Goal: Information Seeking & Learning: Find specific fact

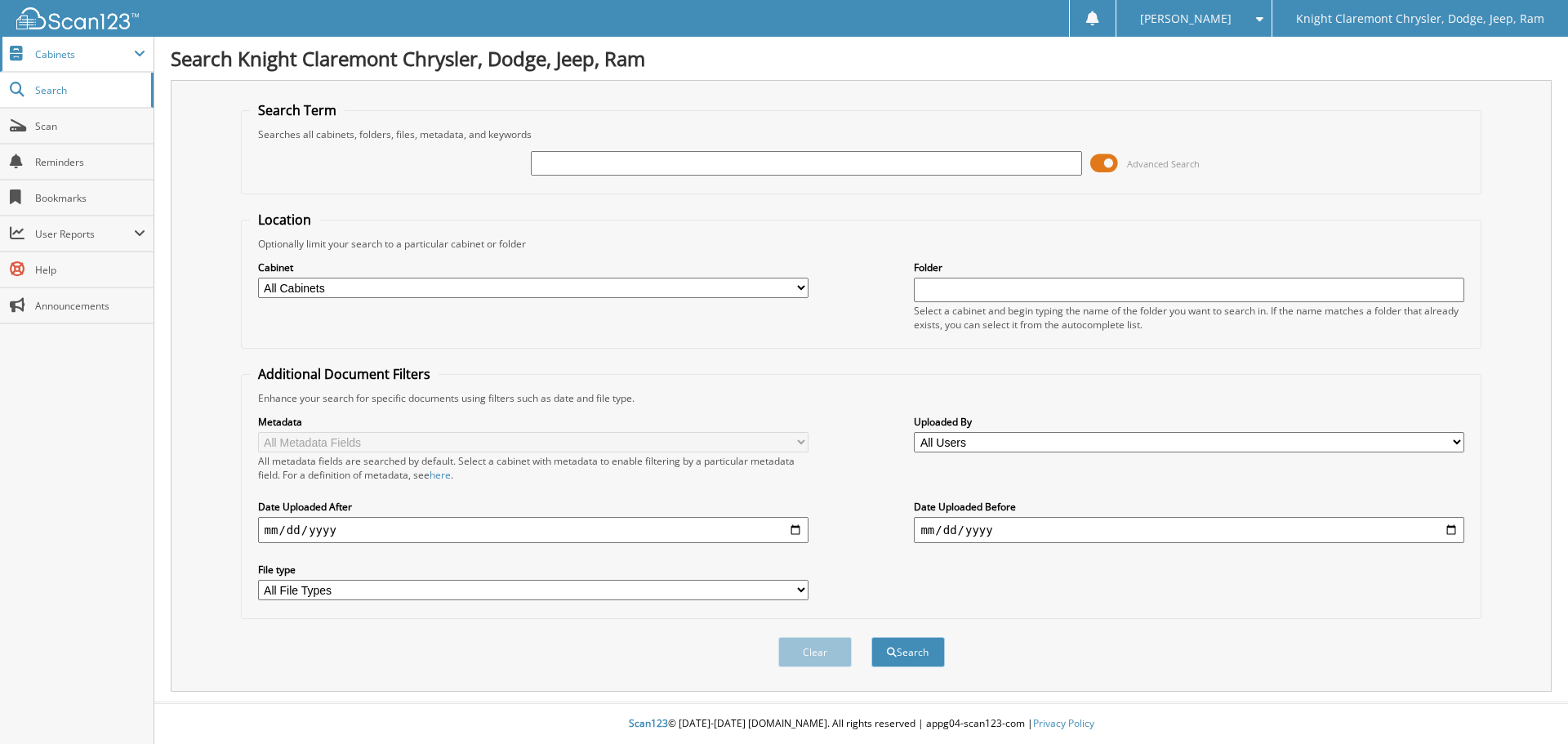
click at [93, 52] on span "Cabinets" at bounding box center [84, 54] width 99 height 14
click at [142, 51] on span at bounding box center [140, 54] width 11 height 13
click at [629, 170] on input "text" at bounding box center [806, 164] width 551 height 25
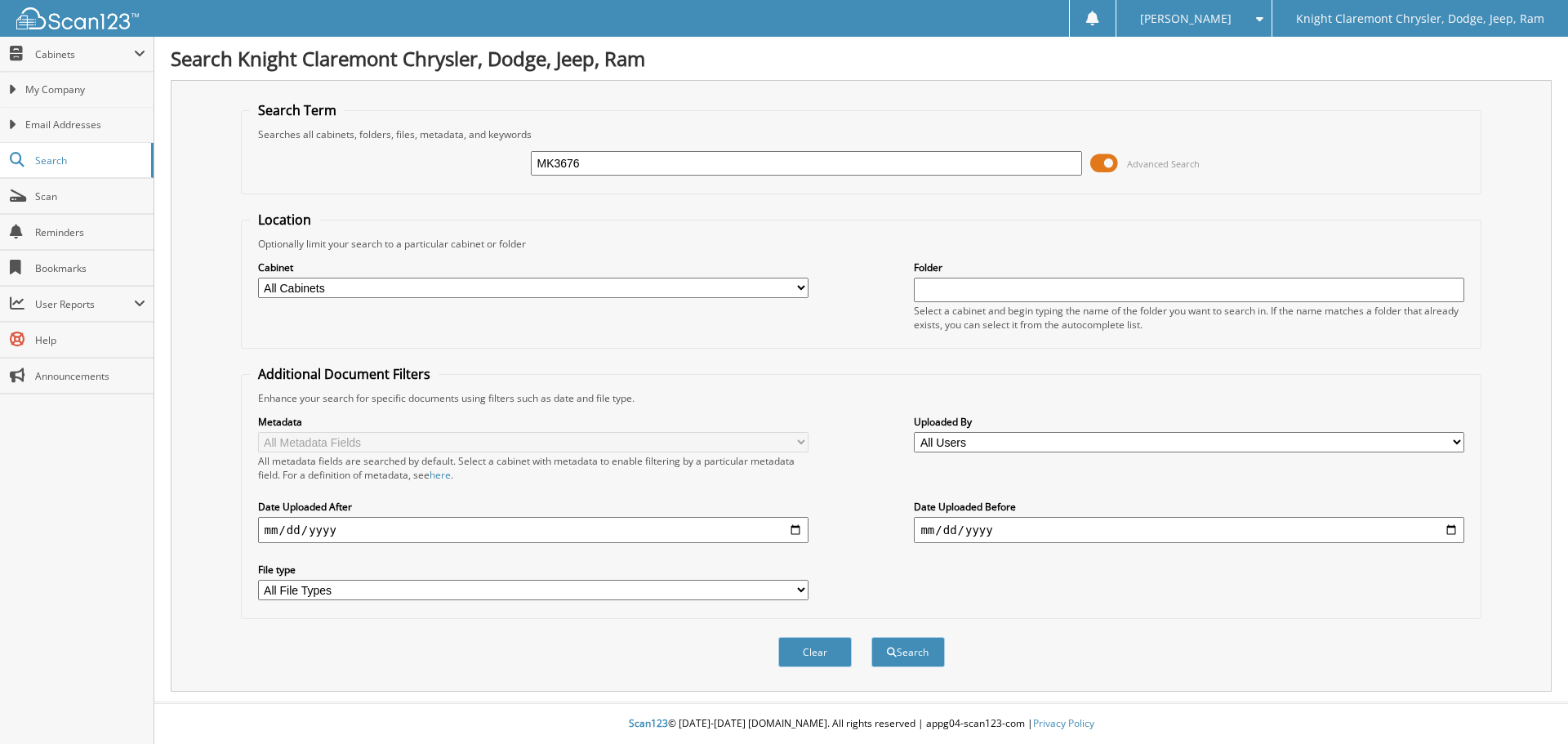
type input "MK3676"
click at [872, 637] on button "Search" at bounding box center [908, 652] width 74 height 30
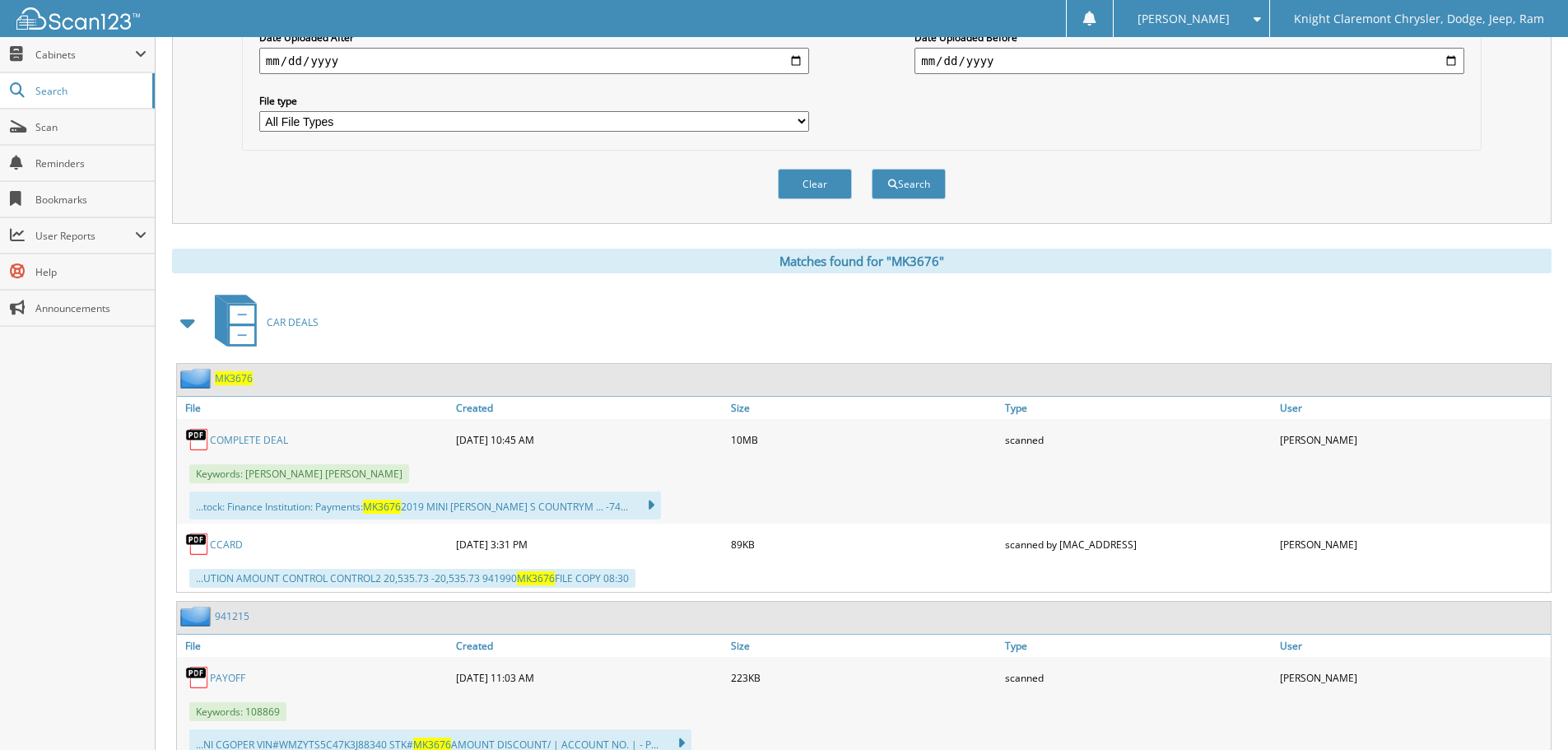
scroll to position [494, 0]
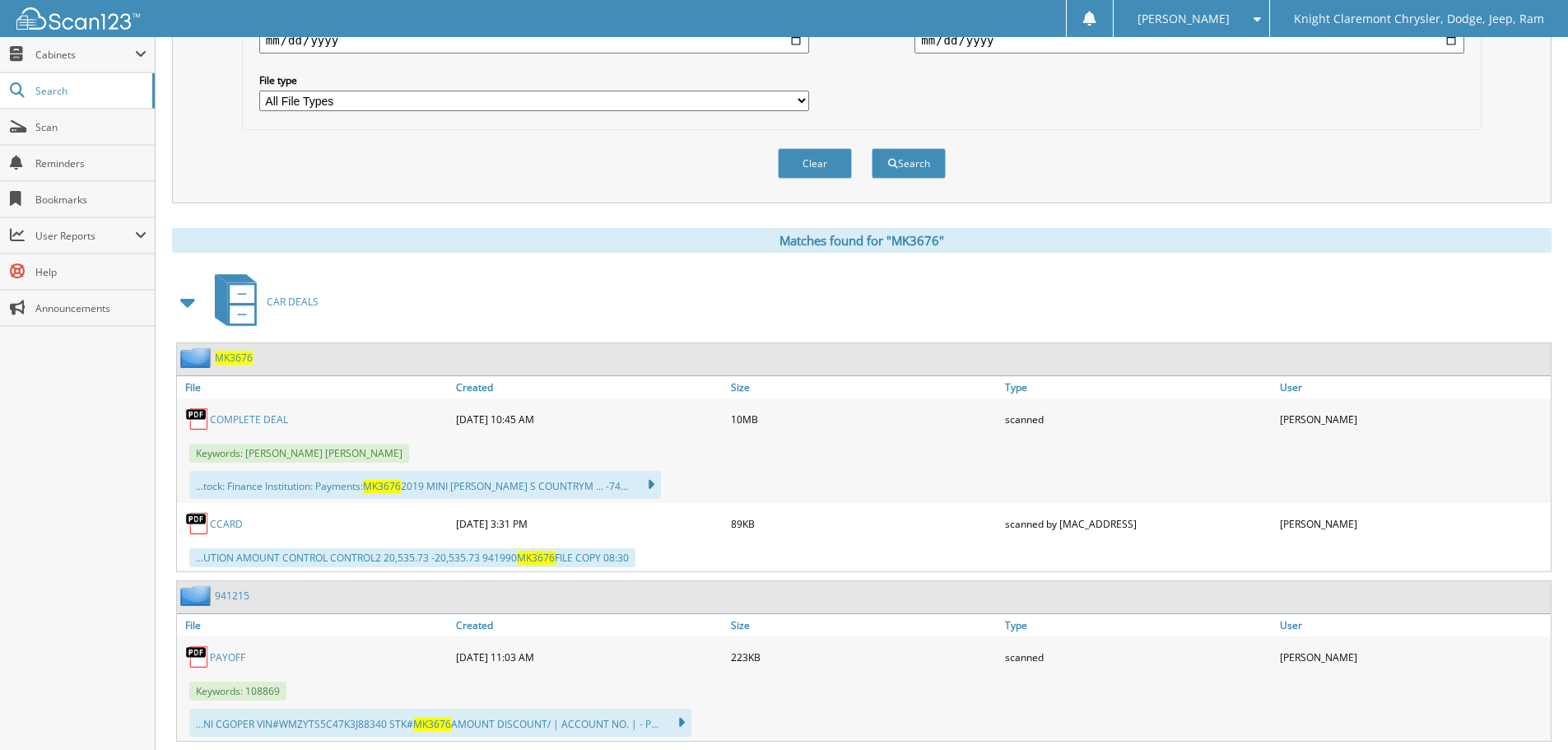
click at [232, 357] on span "MK3676" at bounding box center [233, 357] width 38 height 14
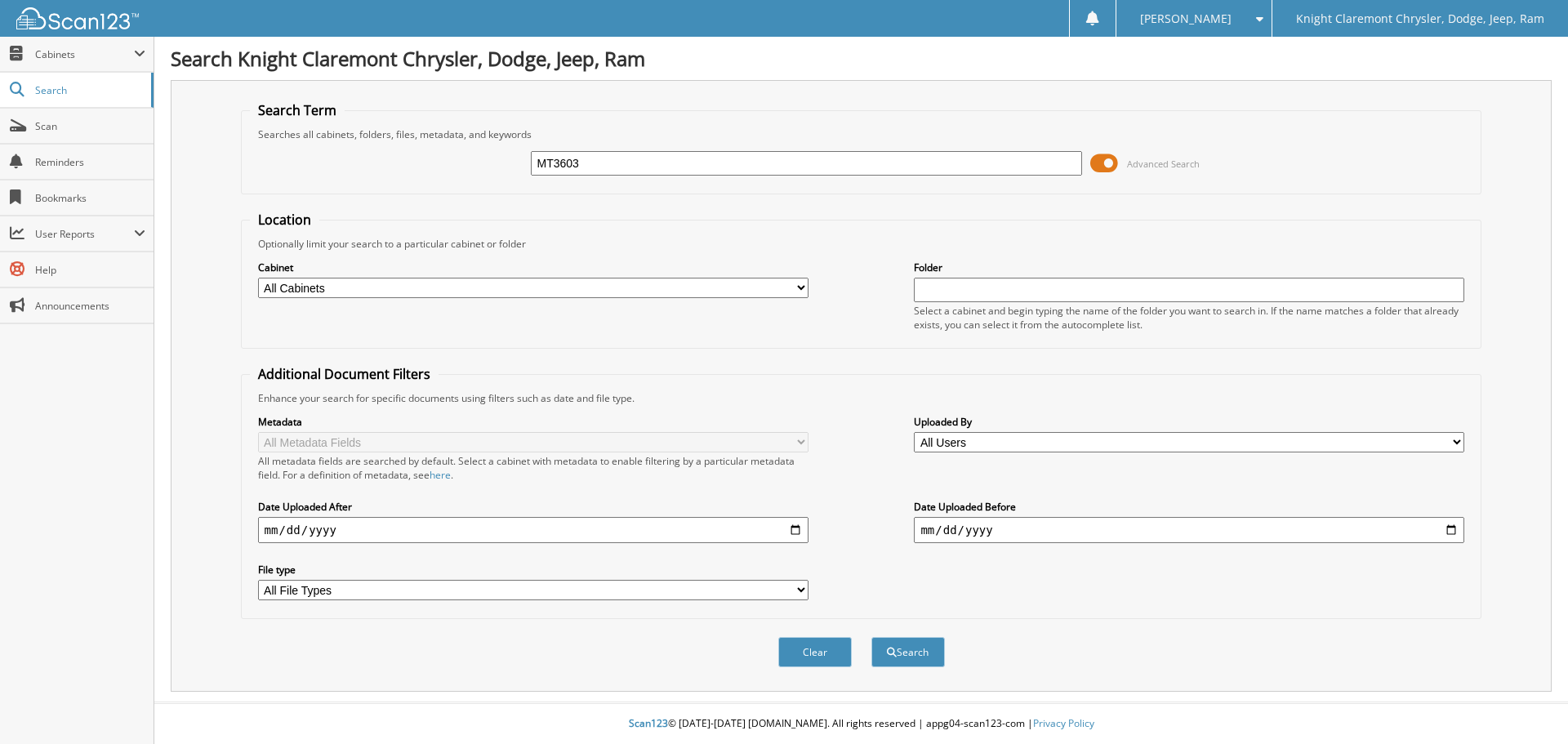
type input "MT3603"
click at [872, 637] on button "Search" at bounding box center [908, 652] width 74 height 30
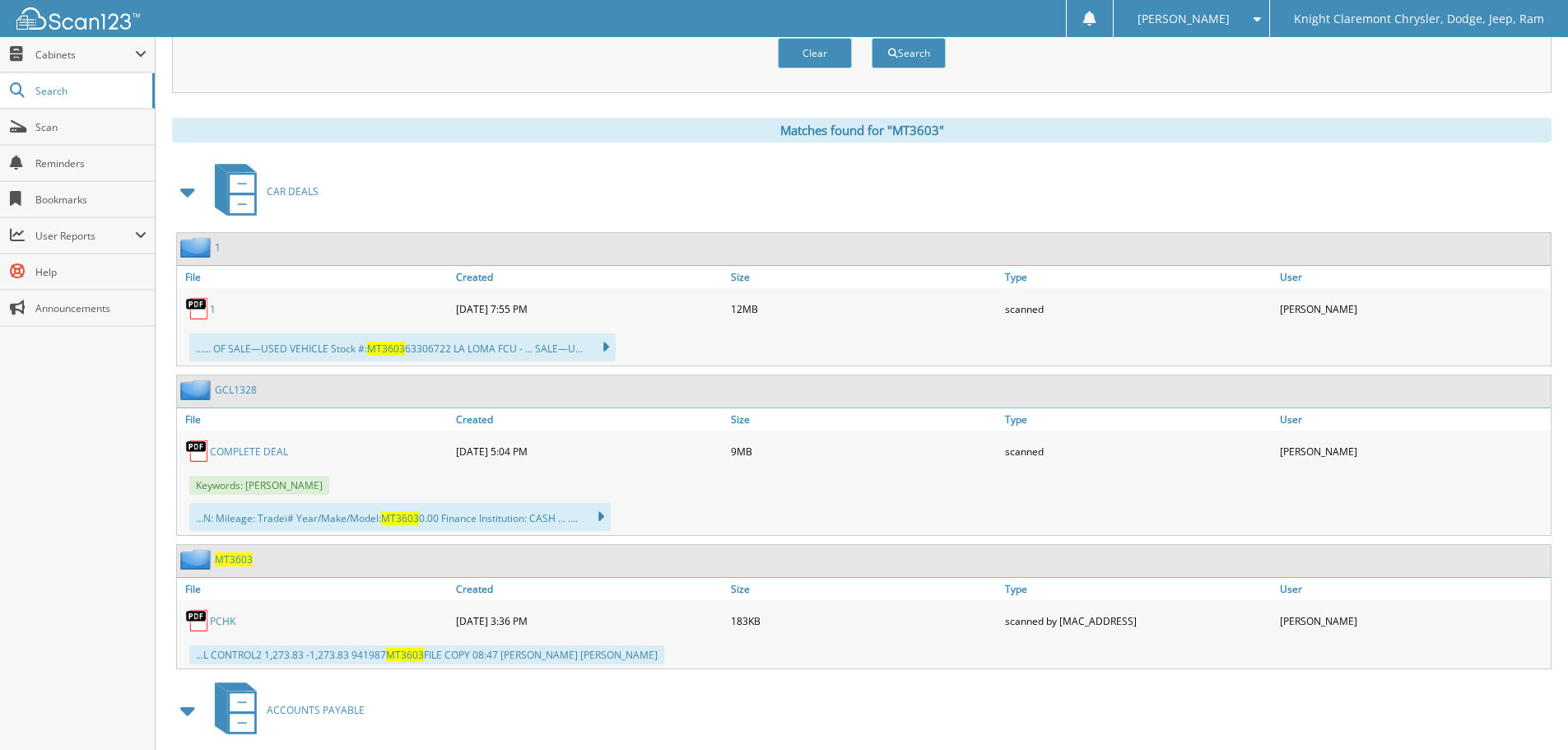
scroll to position [658, 0]
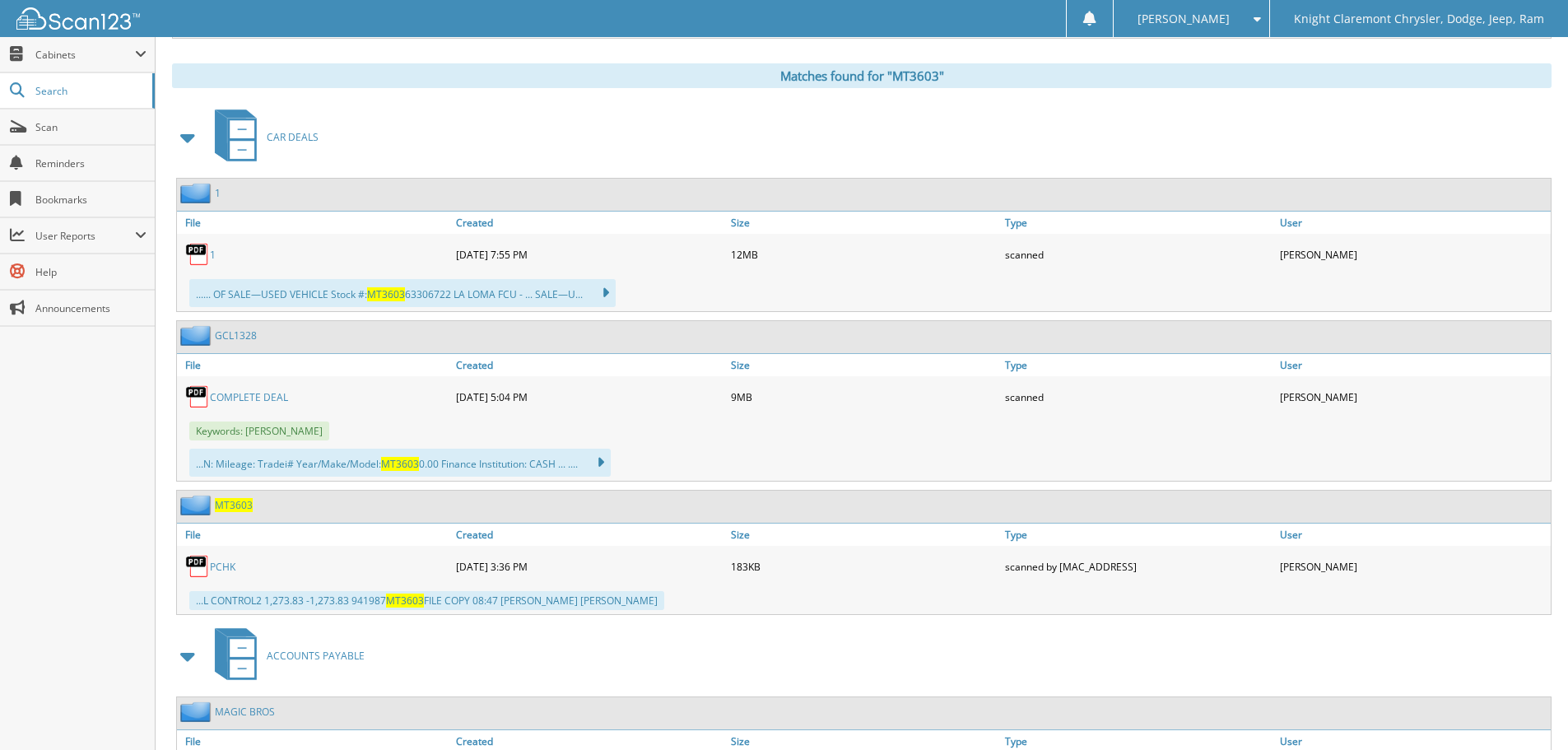
click at [226, 567] on link "PCHK" at bounding box center [223, 567] width 26 height 14
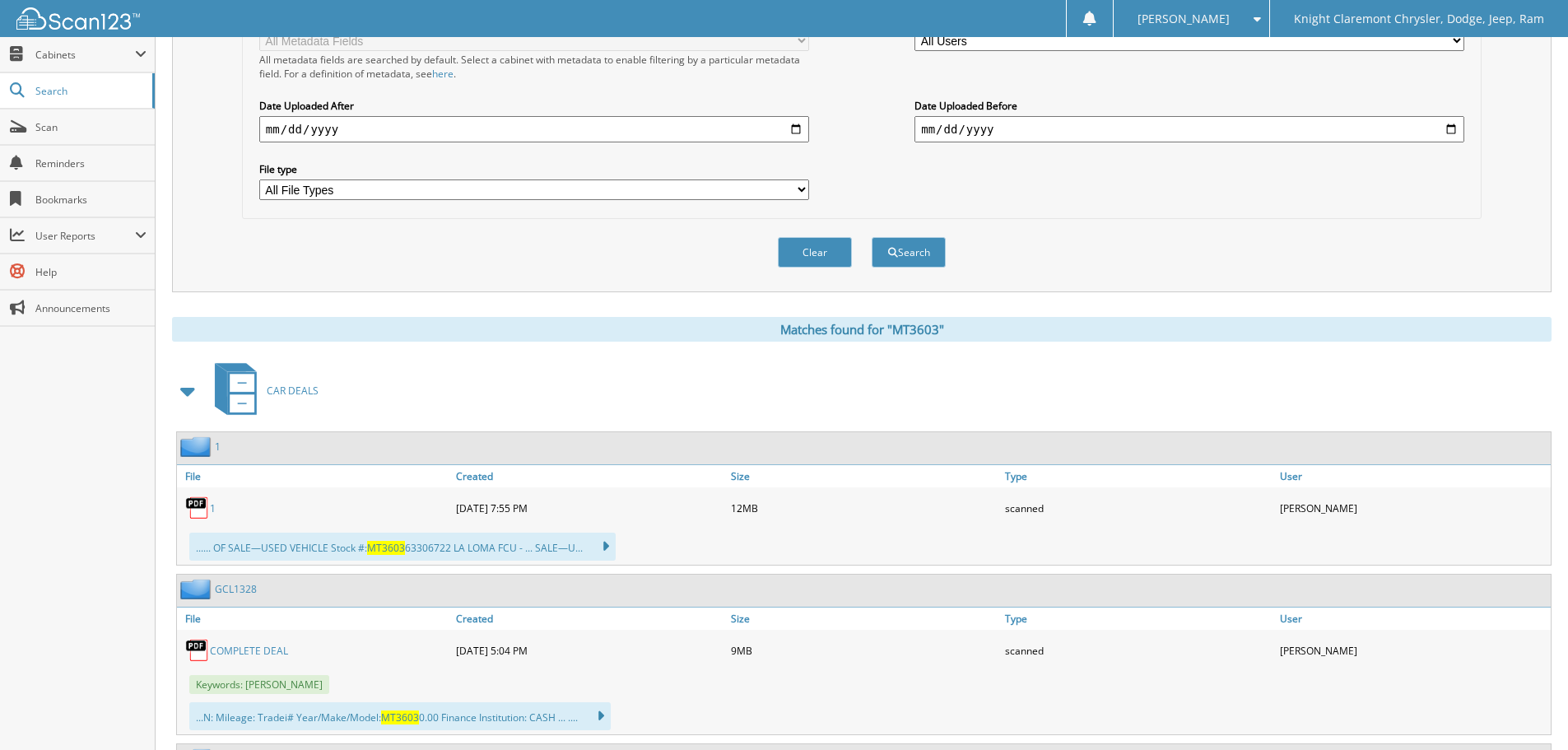
scroll to position [396, 0]
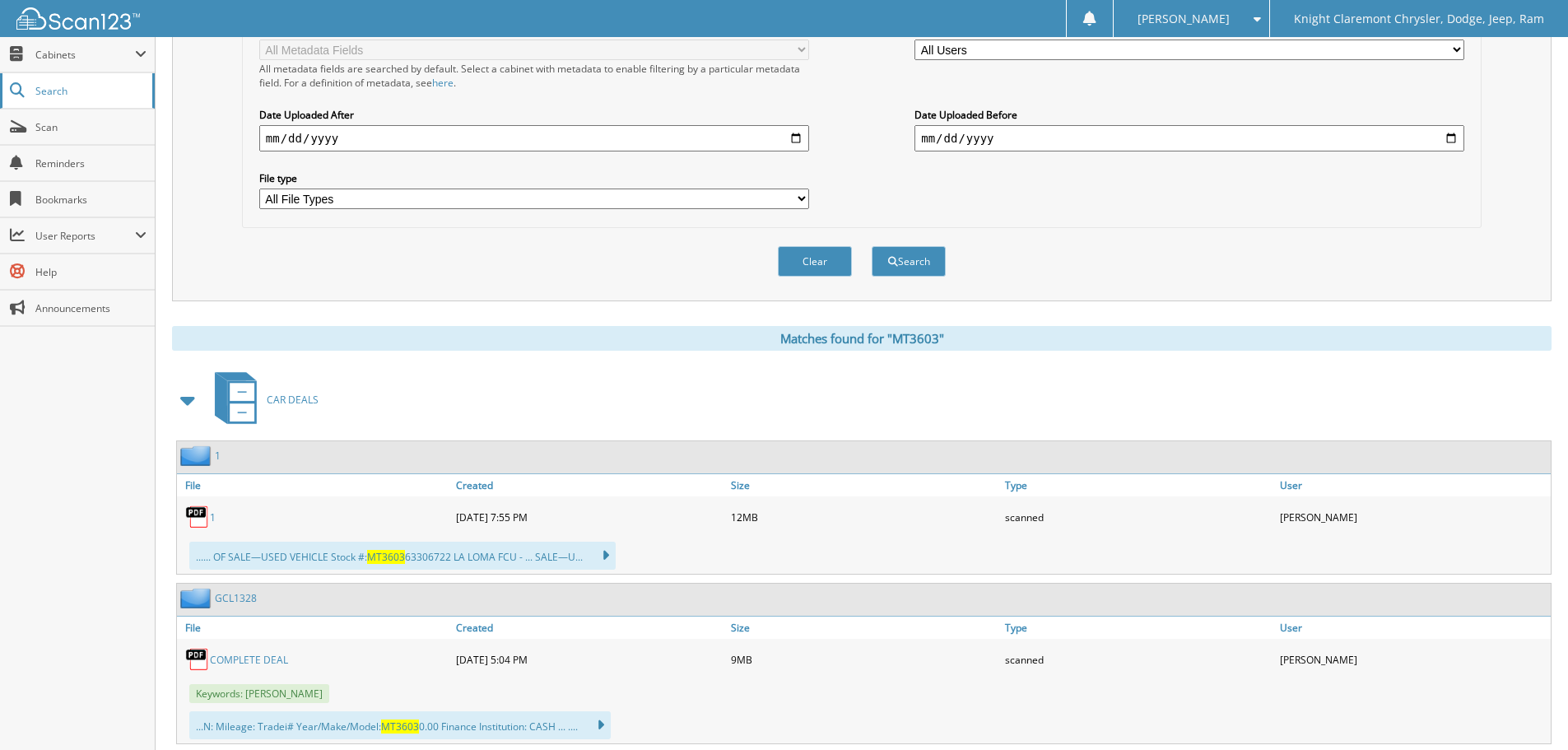
click at [102, 90] on span "Search" at bounding box center [90, 91] width 109 height 14
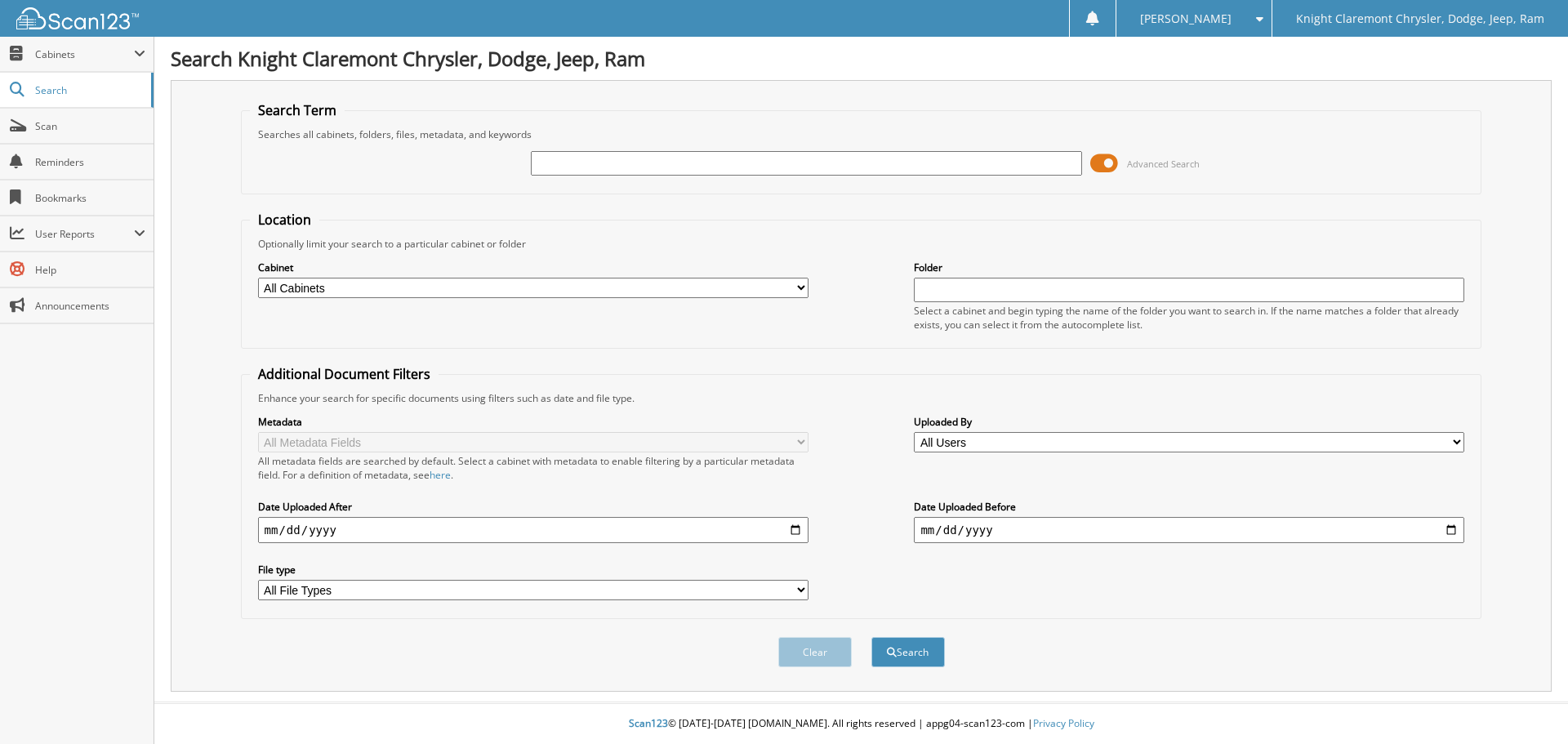
click at [554, 165] on input "text" at bounding box center [806, 164] width 551 height 25
type input "XT3810"
click at [872, 637] on button "Search" at bounding box center [908, 652] width 74 height 30
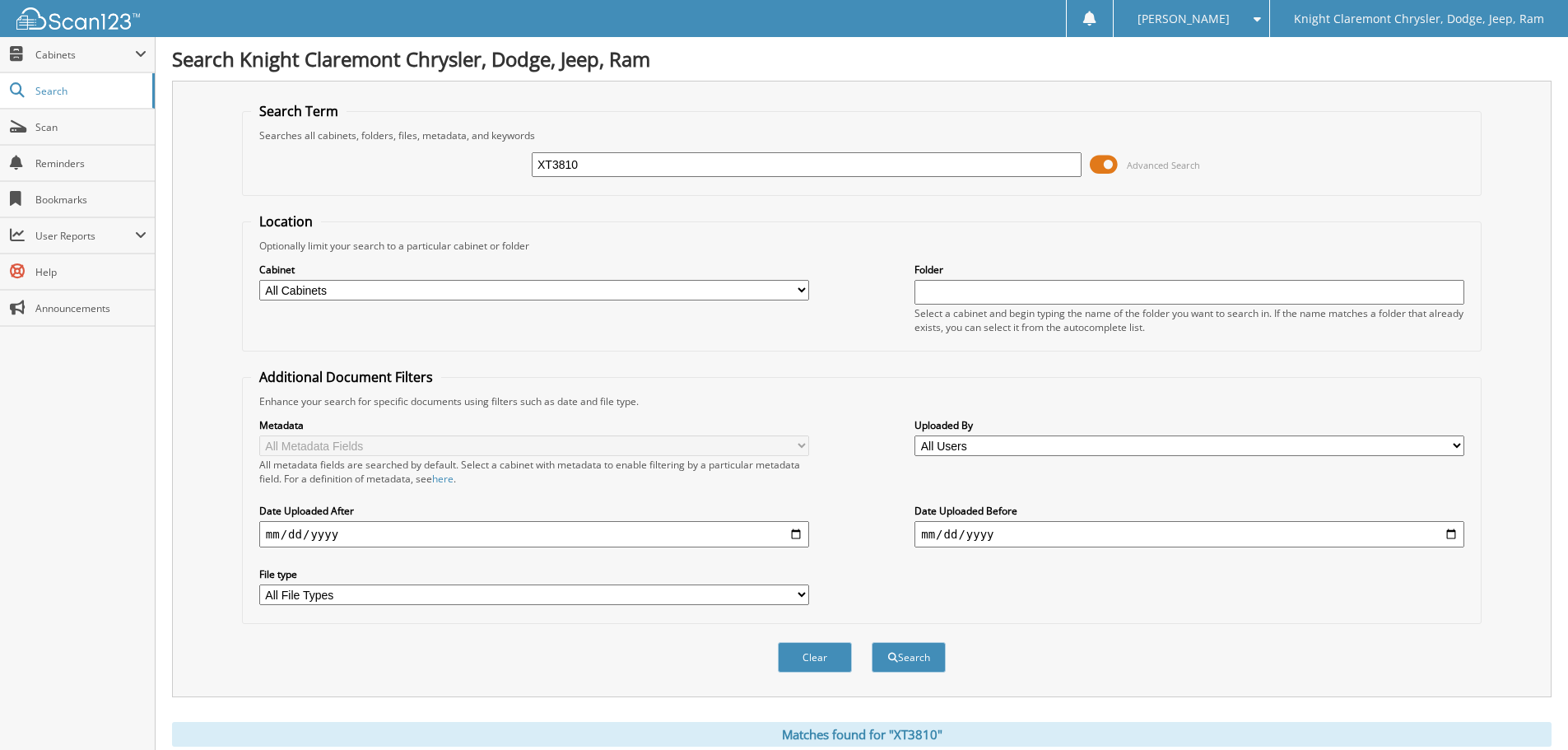
drag, startPoint x: 602, startPoint y: 172, endPoint x: 492, endPoint y: 171, distance: 110.0
click at [492, 171] on div "XT3810 Advanced Search" at bounding box center [861, 165] width 1222 height 45
click at [615, 160] on input "XT3810" at bounding box center [807, 165] width 550 height 25
click at [872, 642] on button "Search" at bounding box center [909, 657] width 74 height 31
click at [914, 653] on button "Search" at bounding box center [909, 657] width 74 height 31
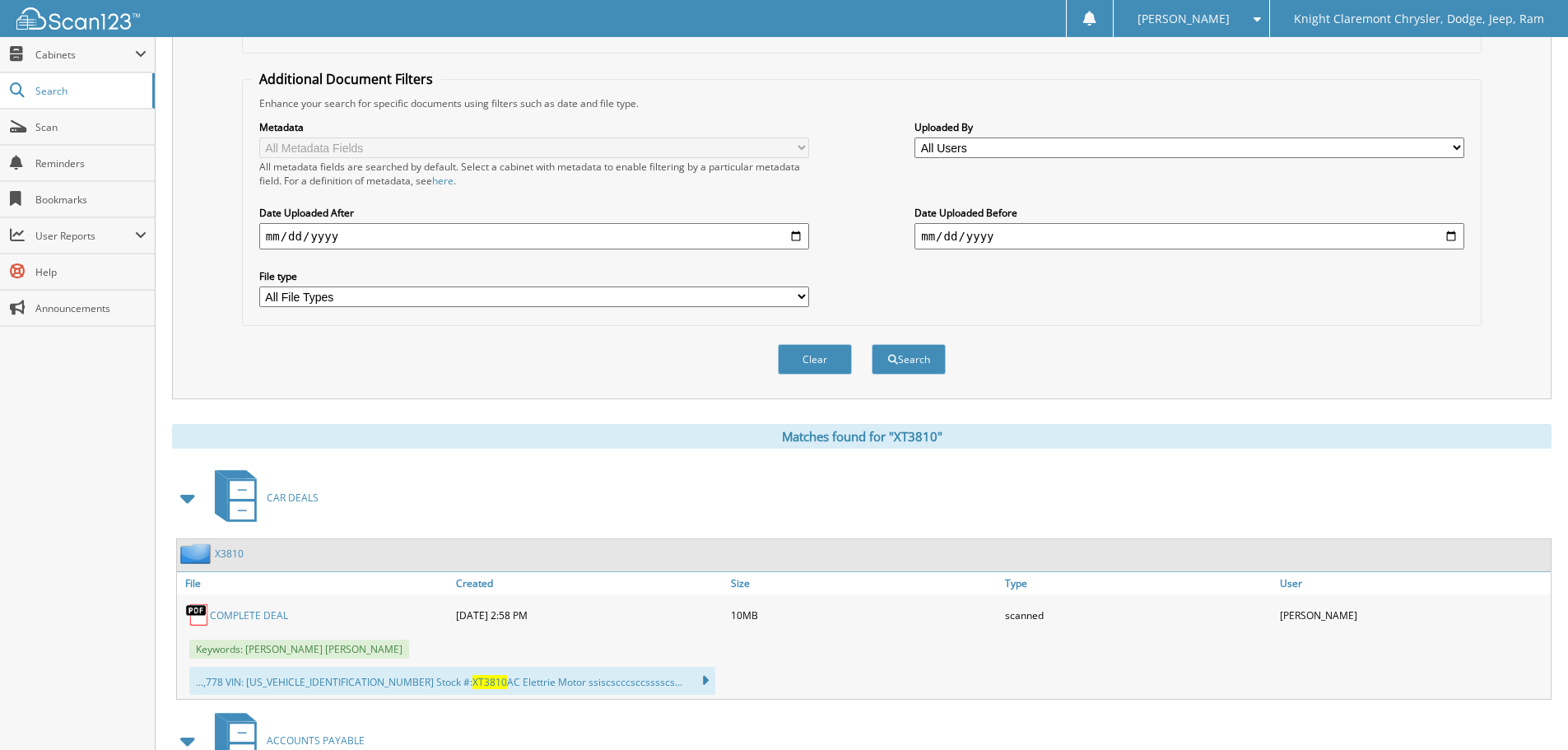
scroll to position [494, 0]
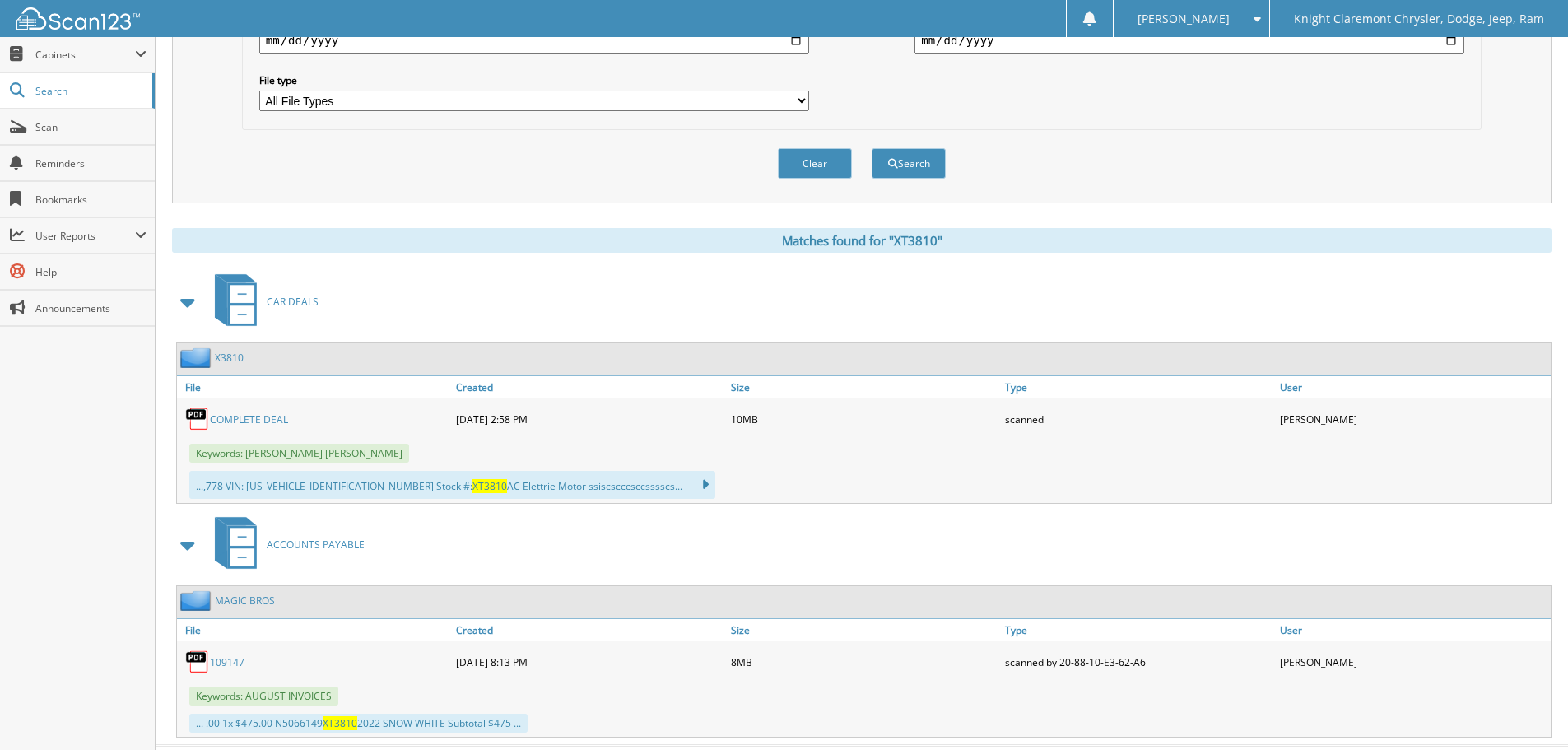
click at [291, 297] on span "CAR DEALS" at bounding box center [292, 301] width 52 height 14
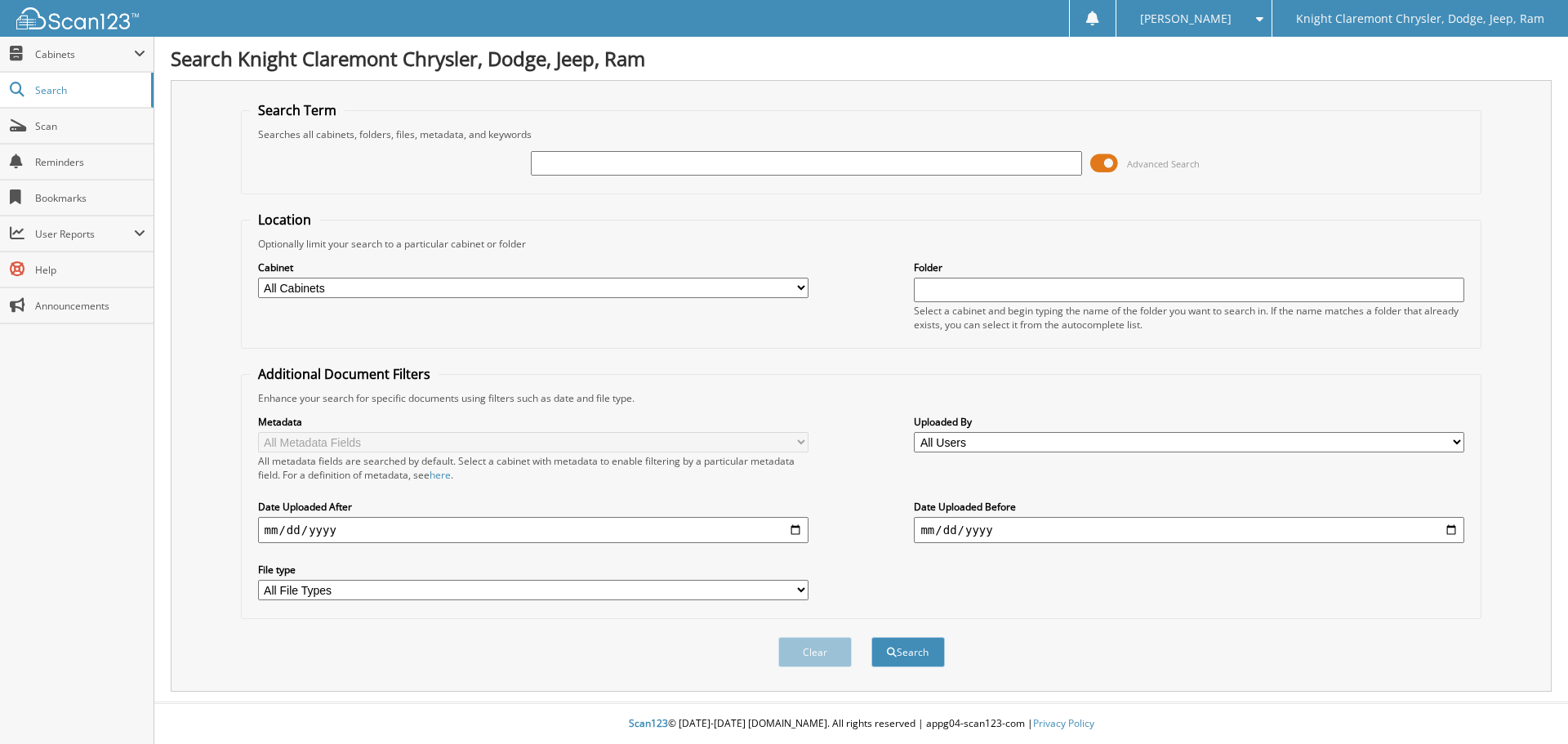
click at [646, 166] on input "text" at bounding box center [806, 164] width 551 height 25
type input "XT3810"
click at [872, 637] on button "Search" at bounding box center [908, 652] width 74 height 30
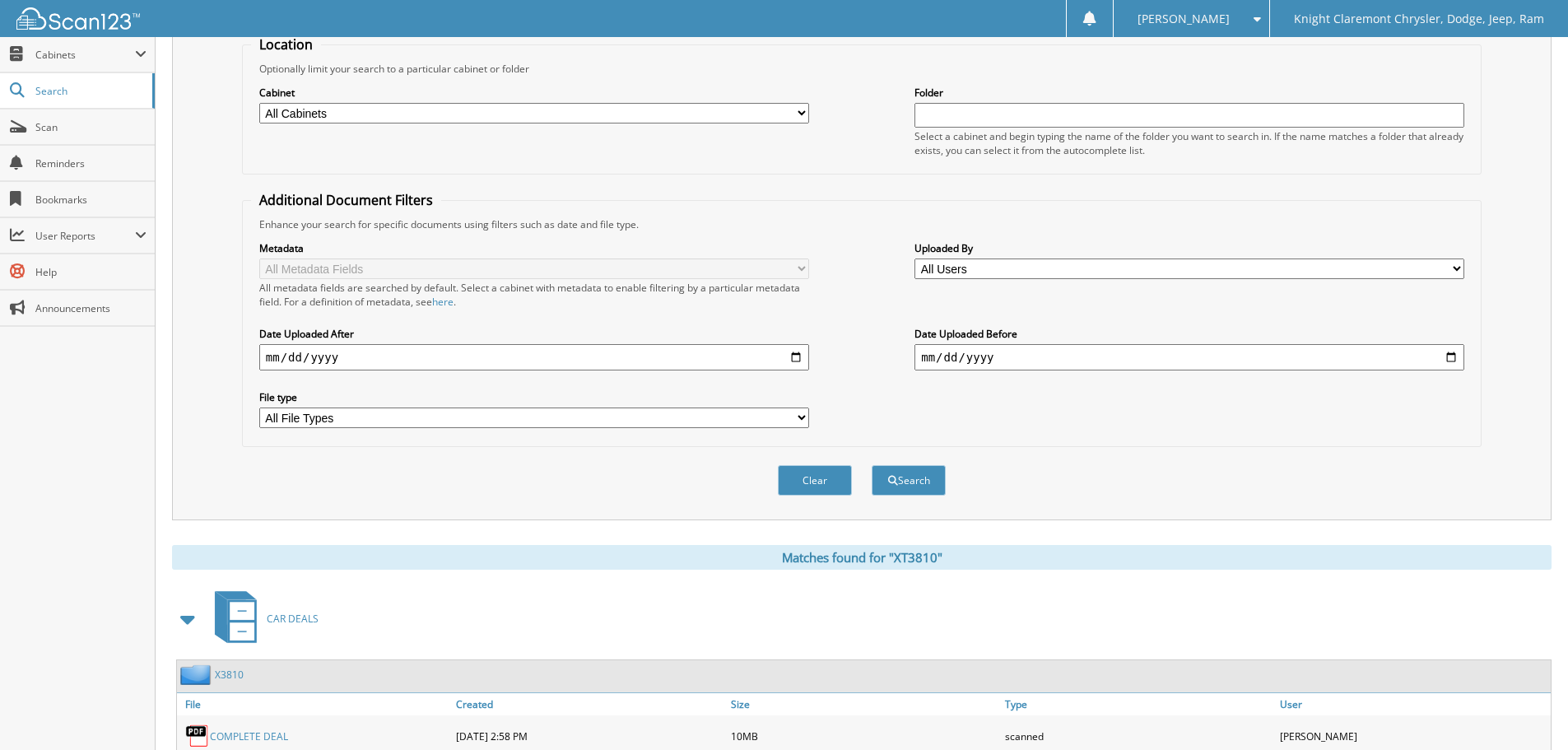
scroll to position [329, 0]
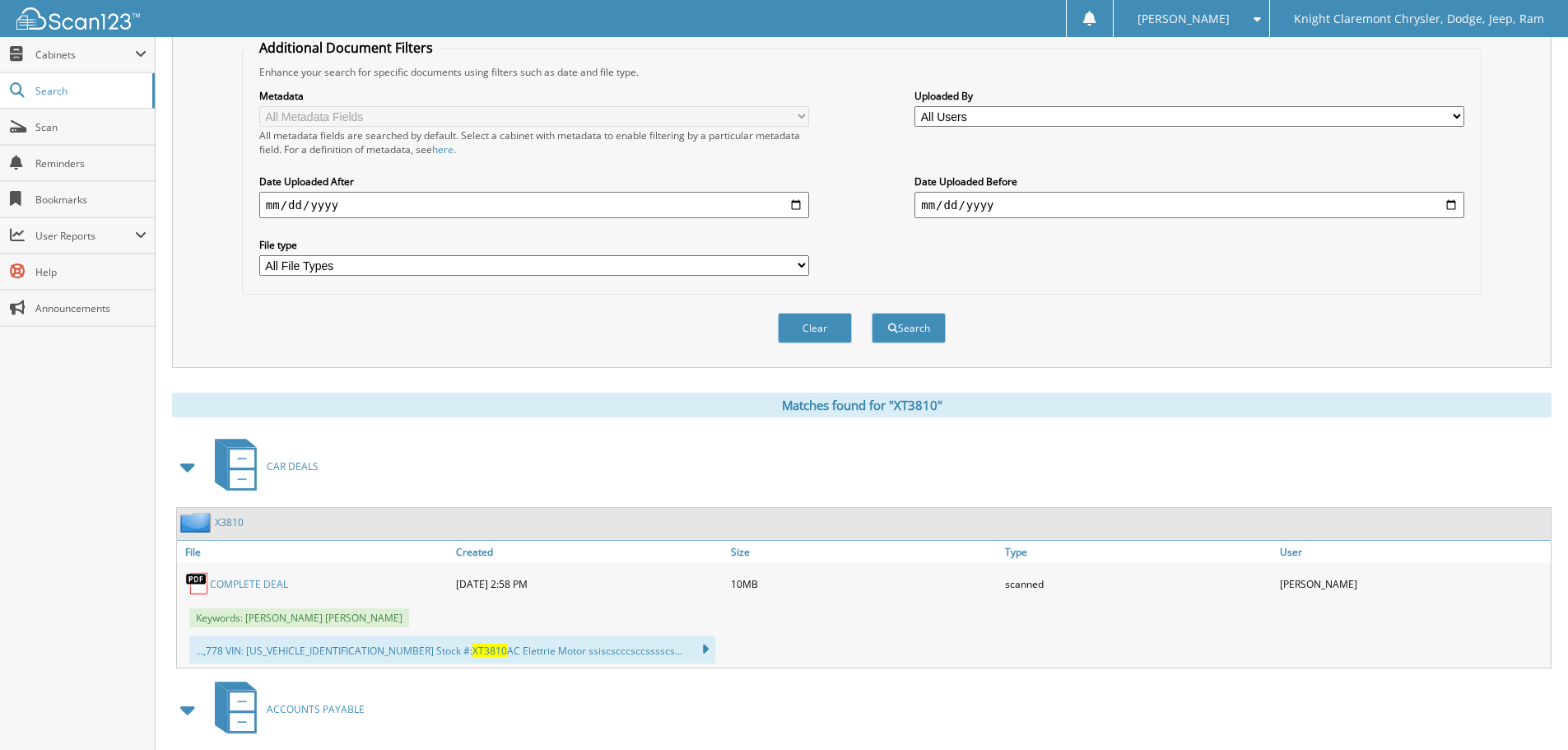
click at [293, 462] on span "CAR DEALS" at bounding box center [292, 466] width 52 height 14
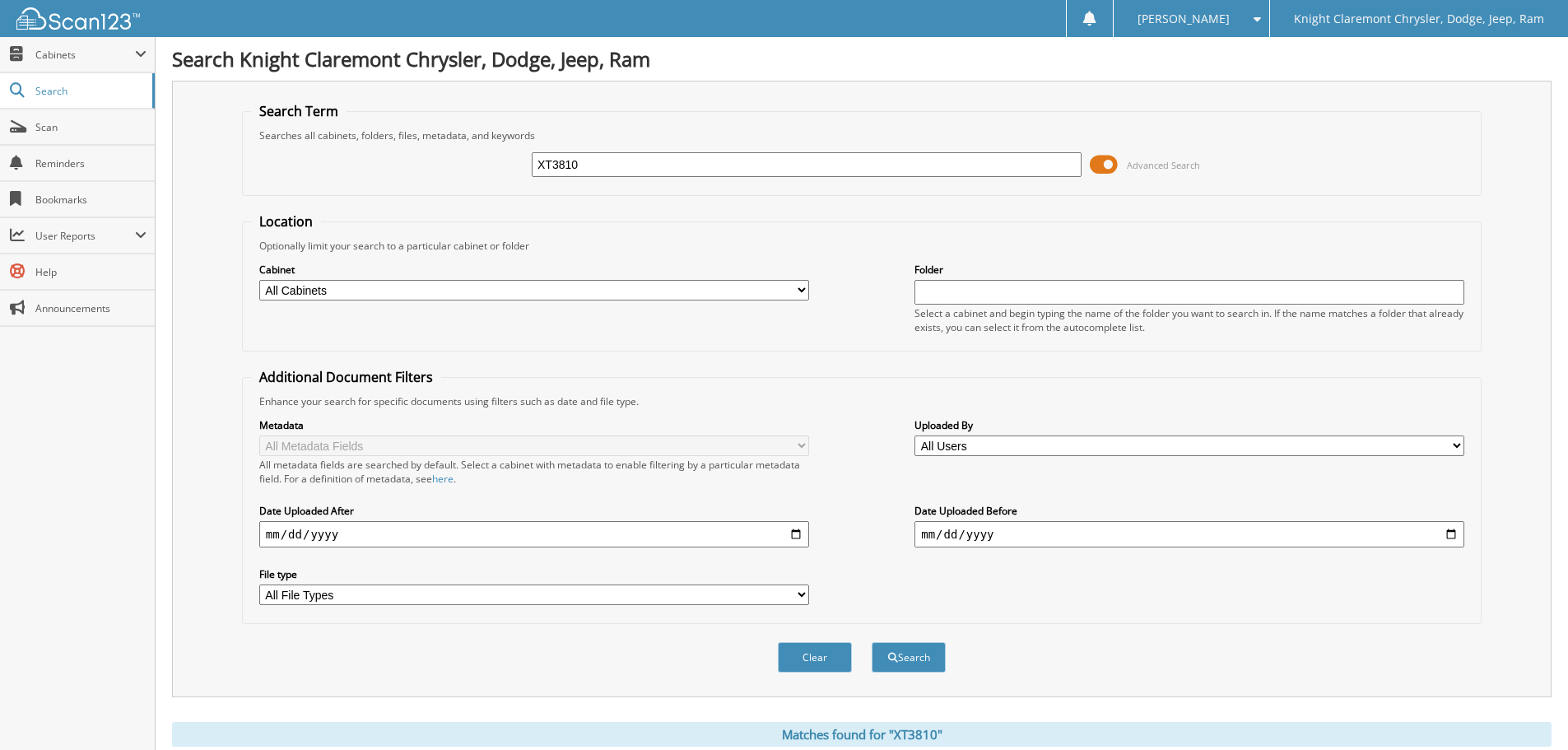
drag, startPoint x: 600, startPoint y: 168, endPoint x: 500, endPoint y: 165, distance: 100.0
click at [504, 166] on div "XT3810 Advanced Search" at bounding box center [861, 165] width 1222 height 45
type input "941746"
click at [872, 642] on button "Search" at bounding box center [909, 657] width 74 height 31
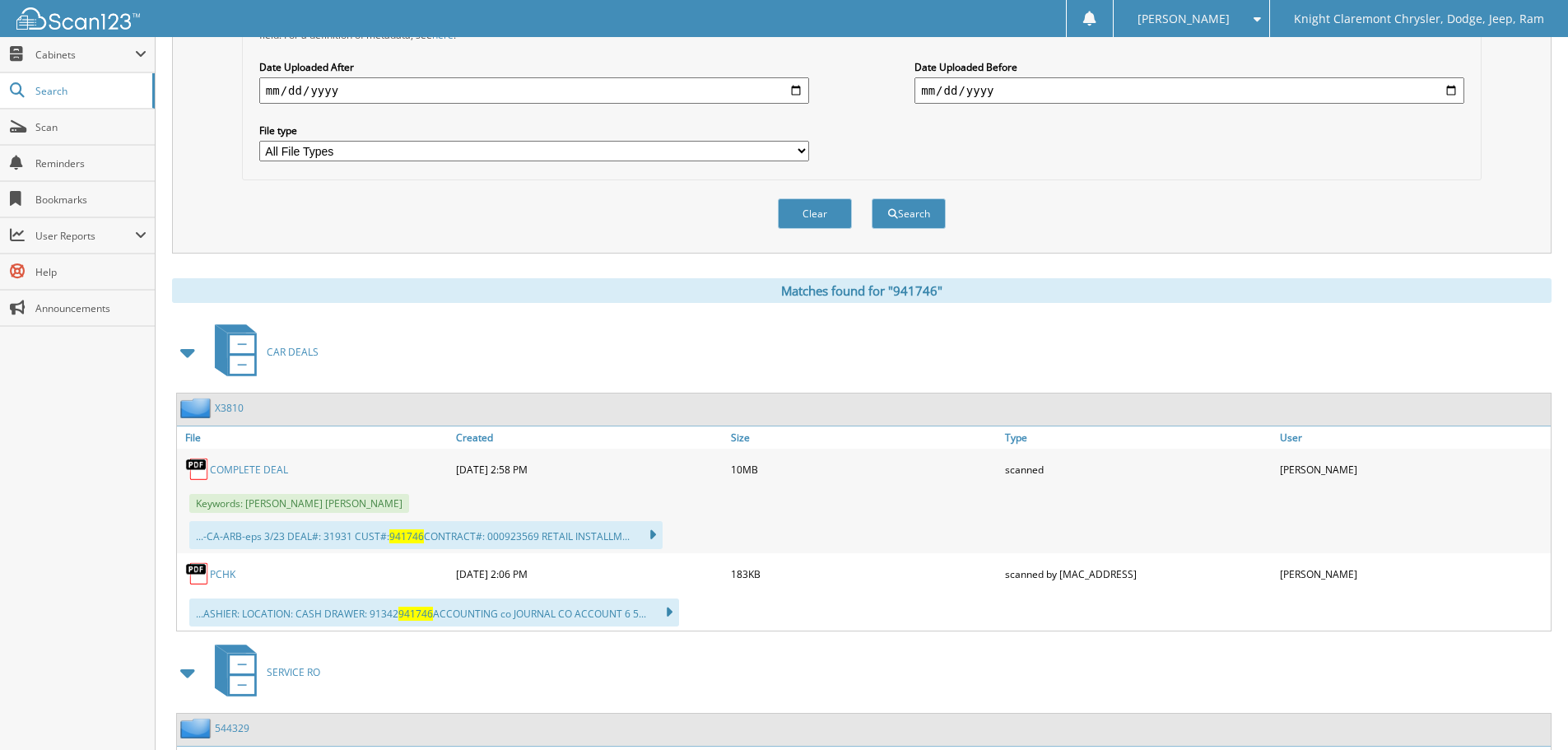
scroll to position [577, 0]
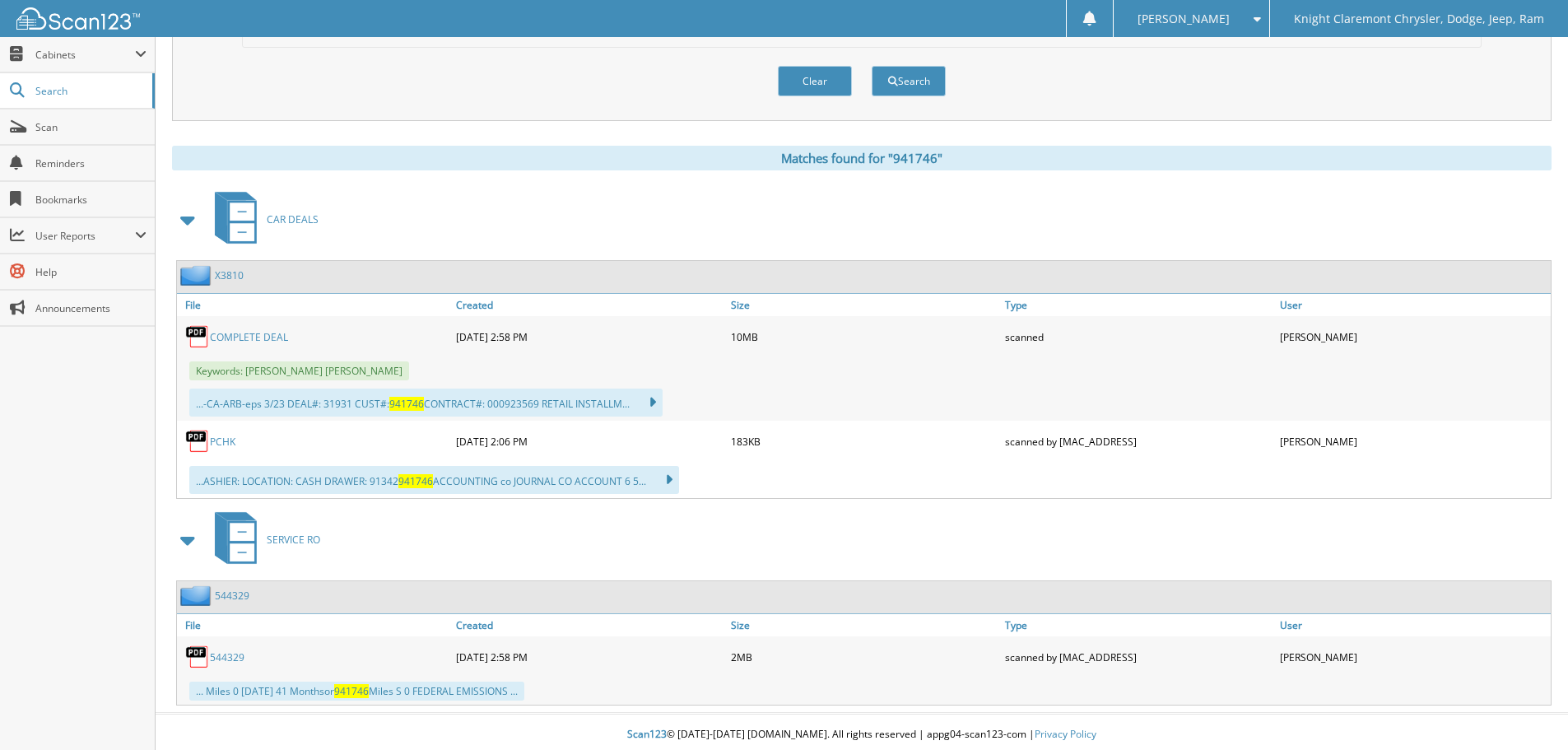
click at [224, 445] on link "PCHK" at bounding box center [223, 441] width 26 height 14
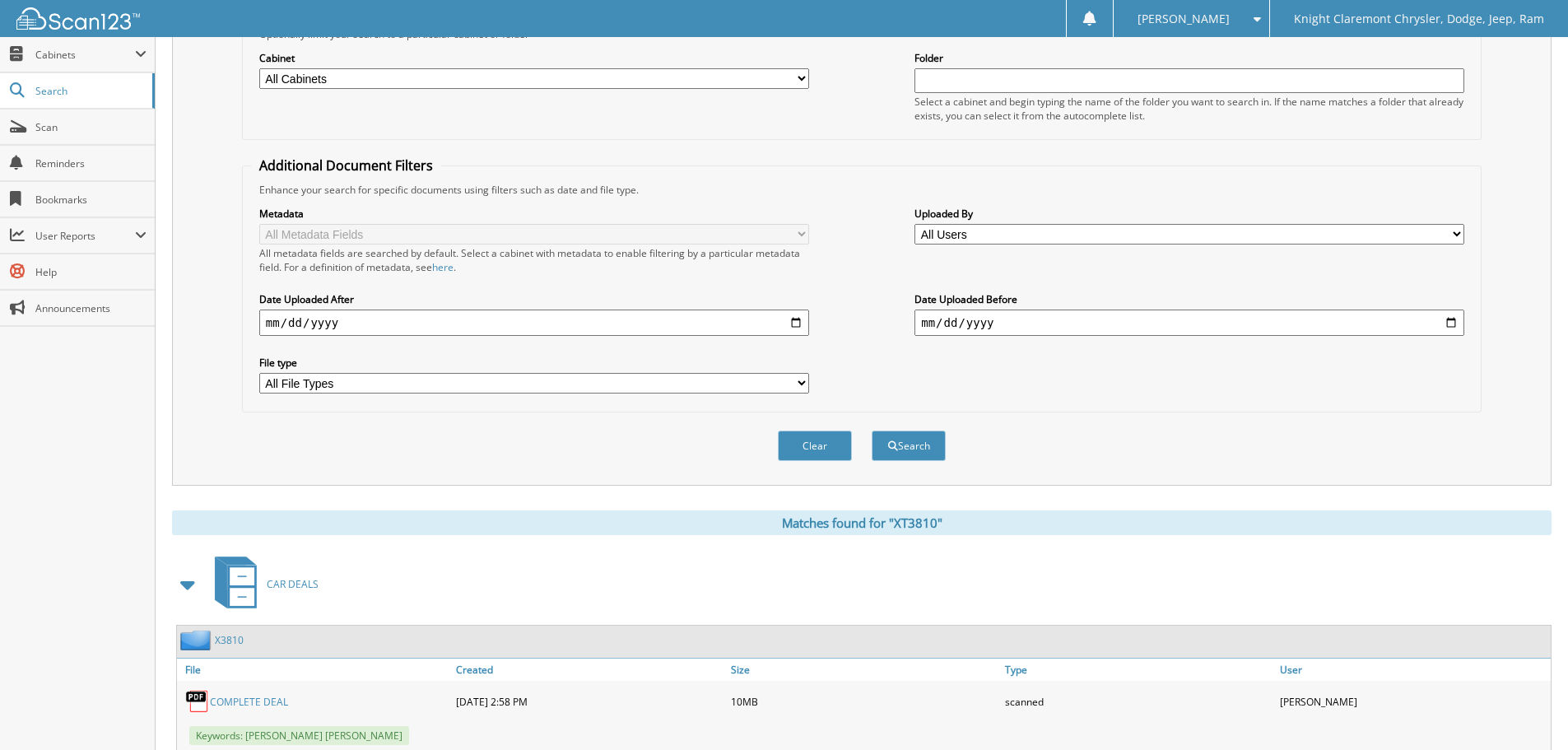
scroll to position [83, 0]
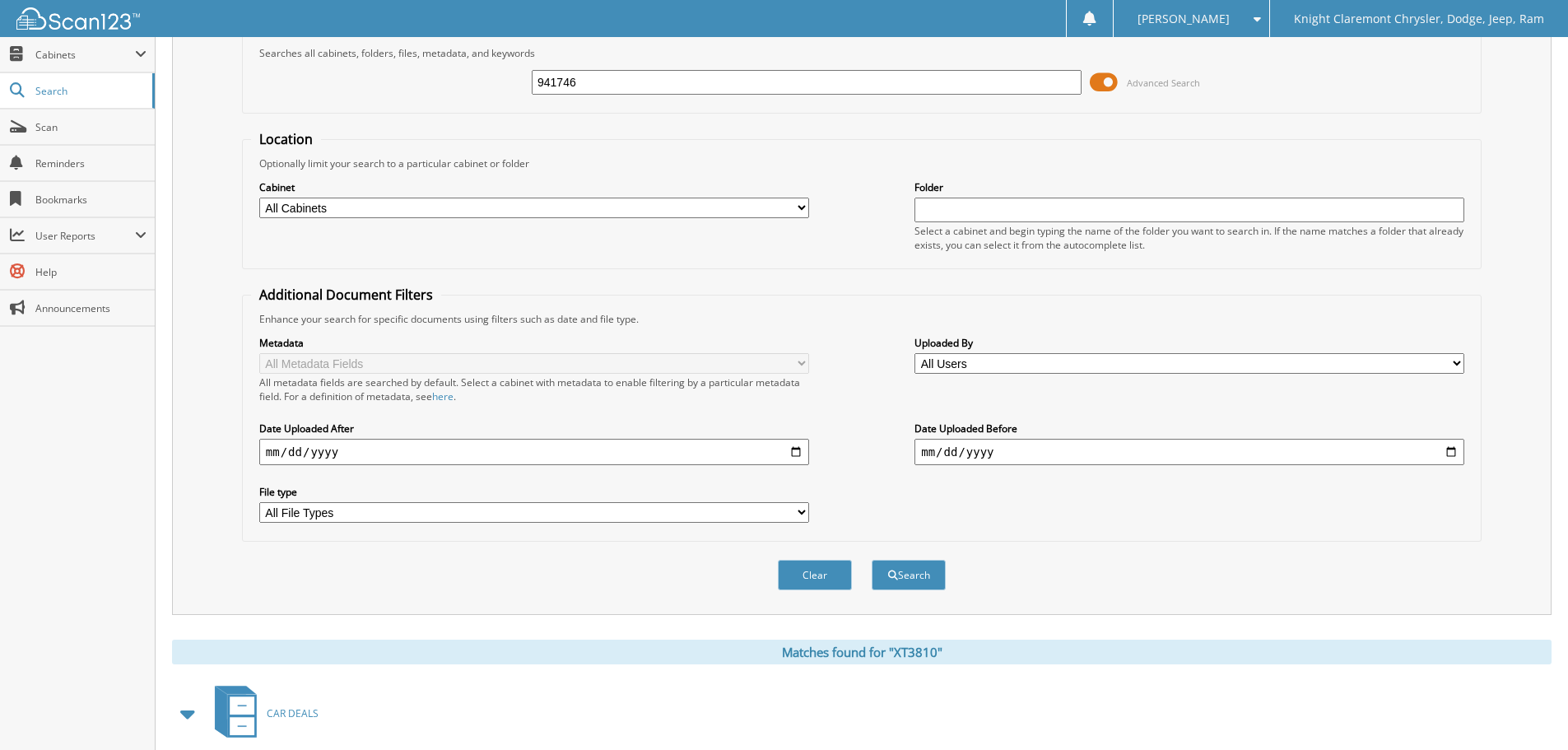
drag, startPoint x: 596, startPoint y: 81, endPoint x: 511, endPoint y: 78, distance: 85.1
click at [511, 78] on div "941746 Advanced Search" at bounding box center [861, 83] width 1222 height 45
type input "941746"
click at [872, 560] on button "Search" at bounding box center [909, 575] width 74 height 31
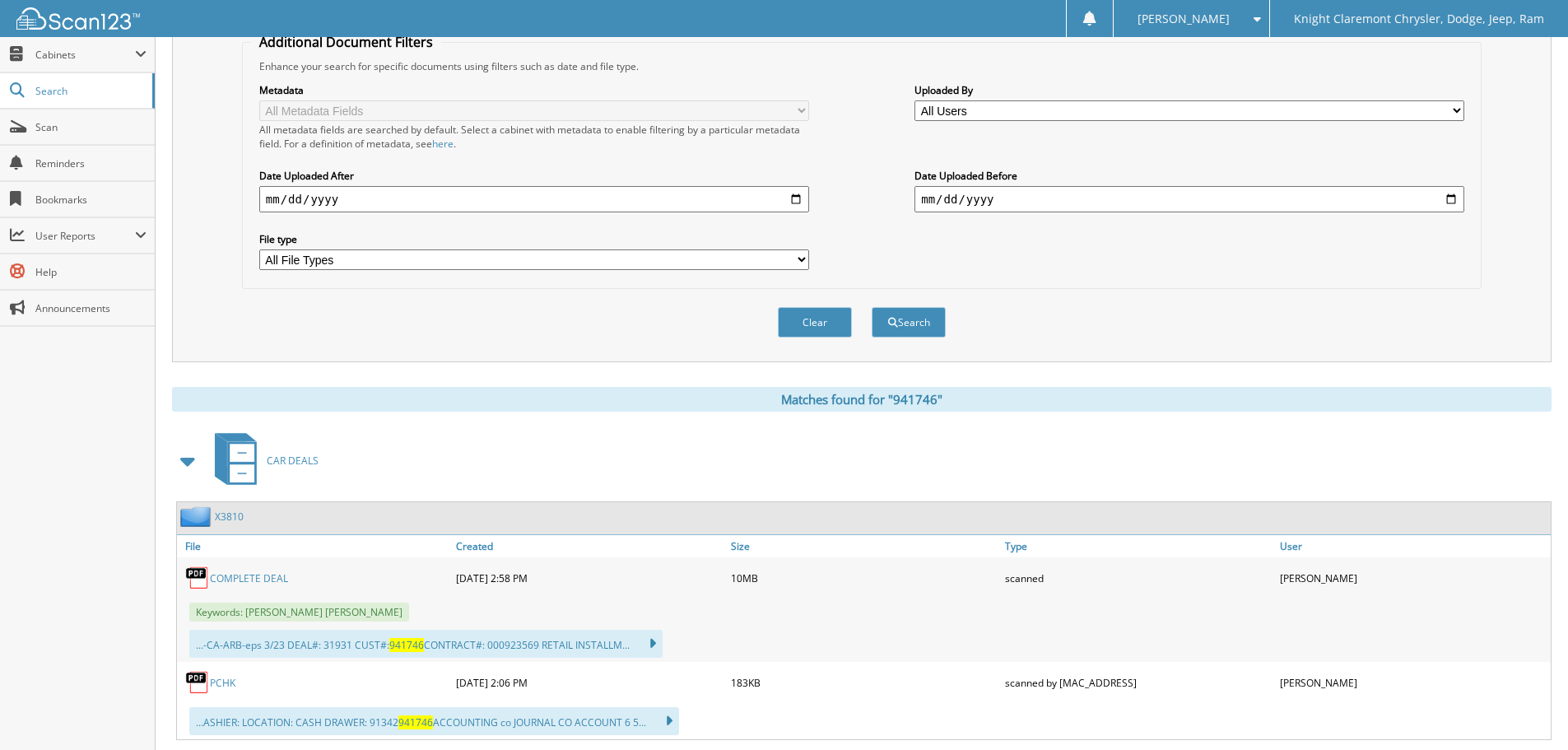
scroll to position [494, 0]
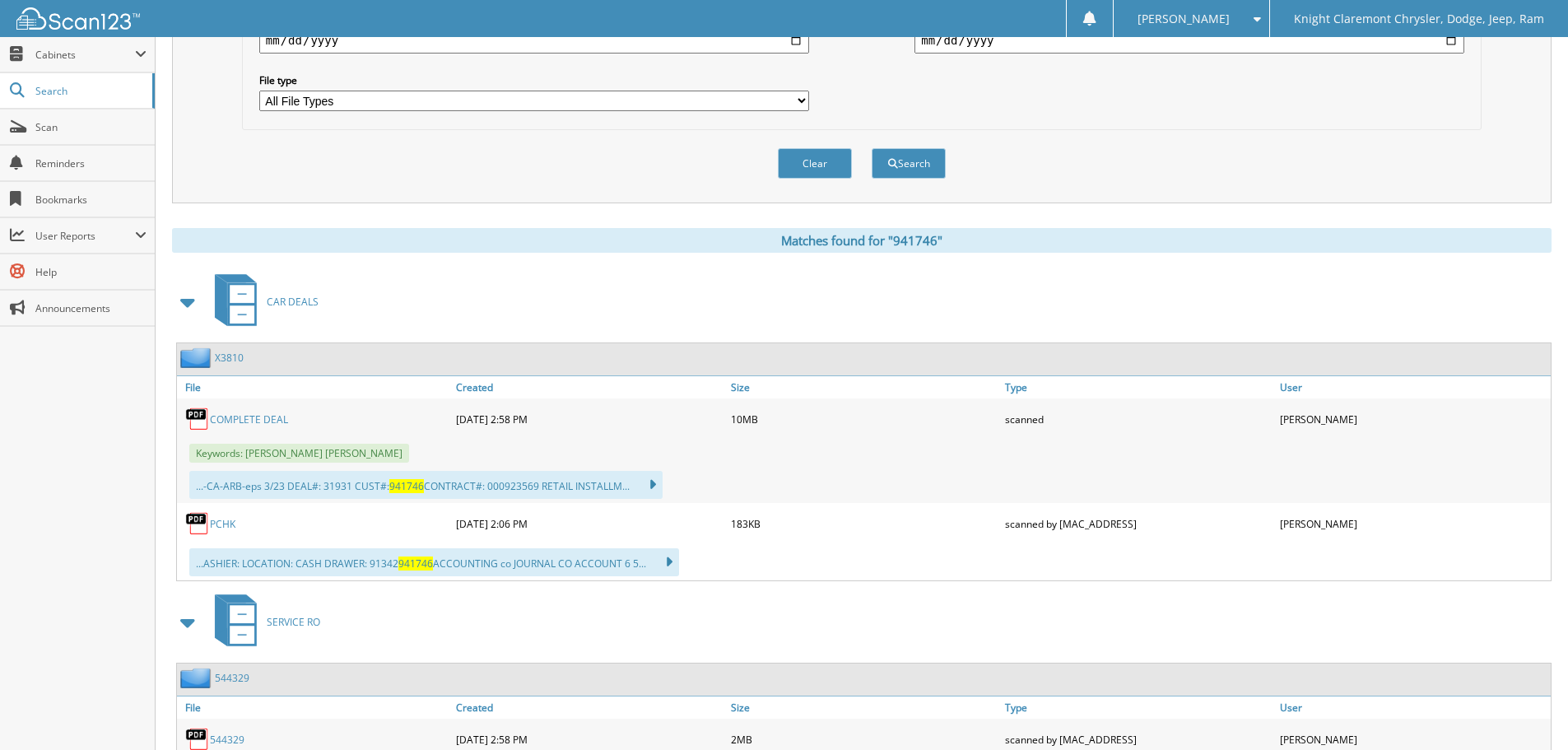
click at [226, 526] on link "PCHK" at bounding box center [223, 524] width 26 height 14
click at [112, 88] on span "Search" at bounding box center [90, 91] width 109 height 14
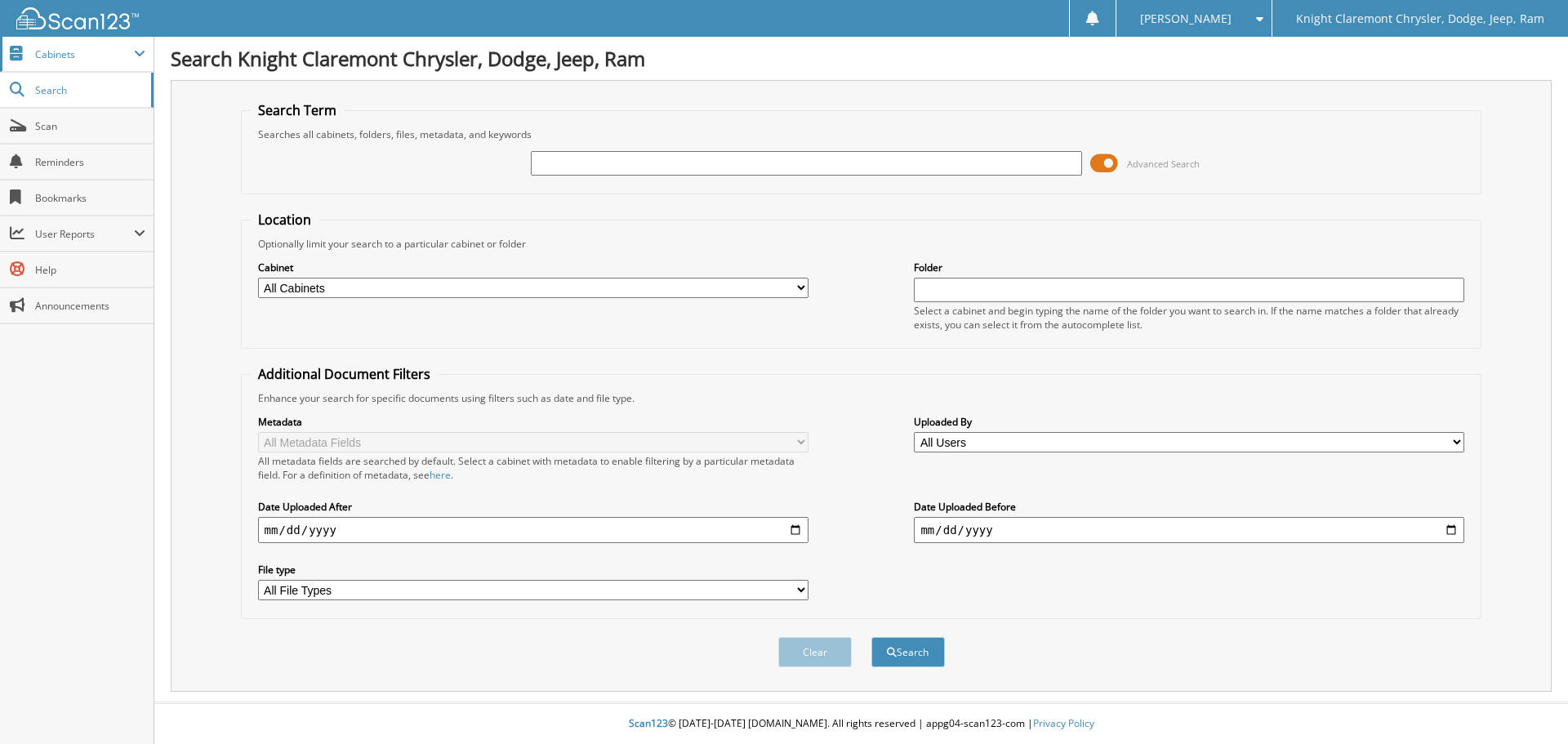
click at [140, 46] on span "Cabinets" at bounding box center [77, 54] width 154 height 35
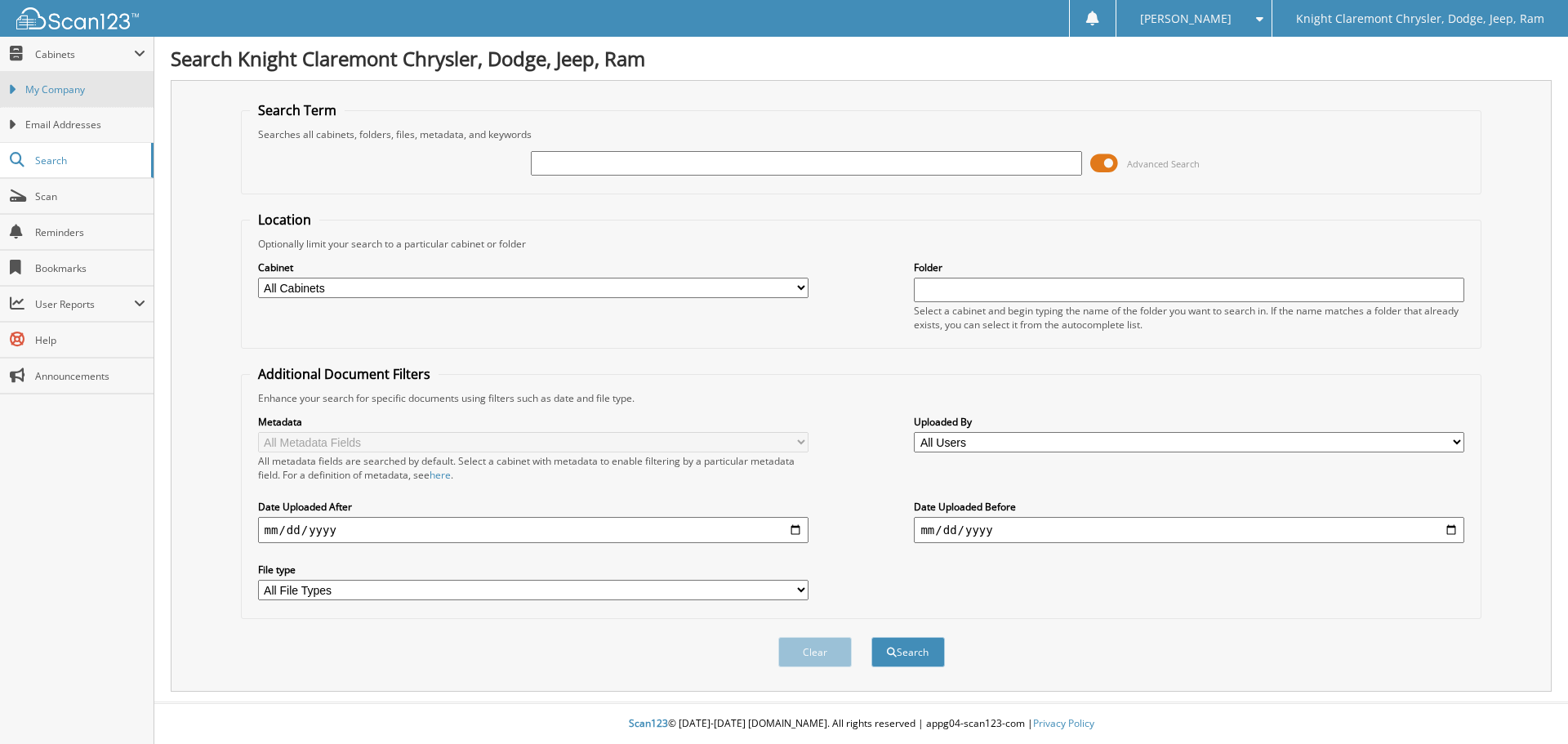
click at [76, 91] on span "My Company" at bounding box center [85, 90] width 120 height 15
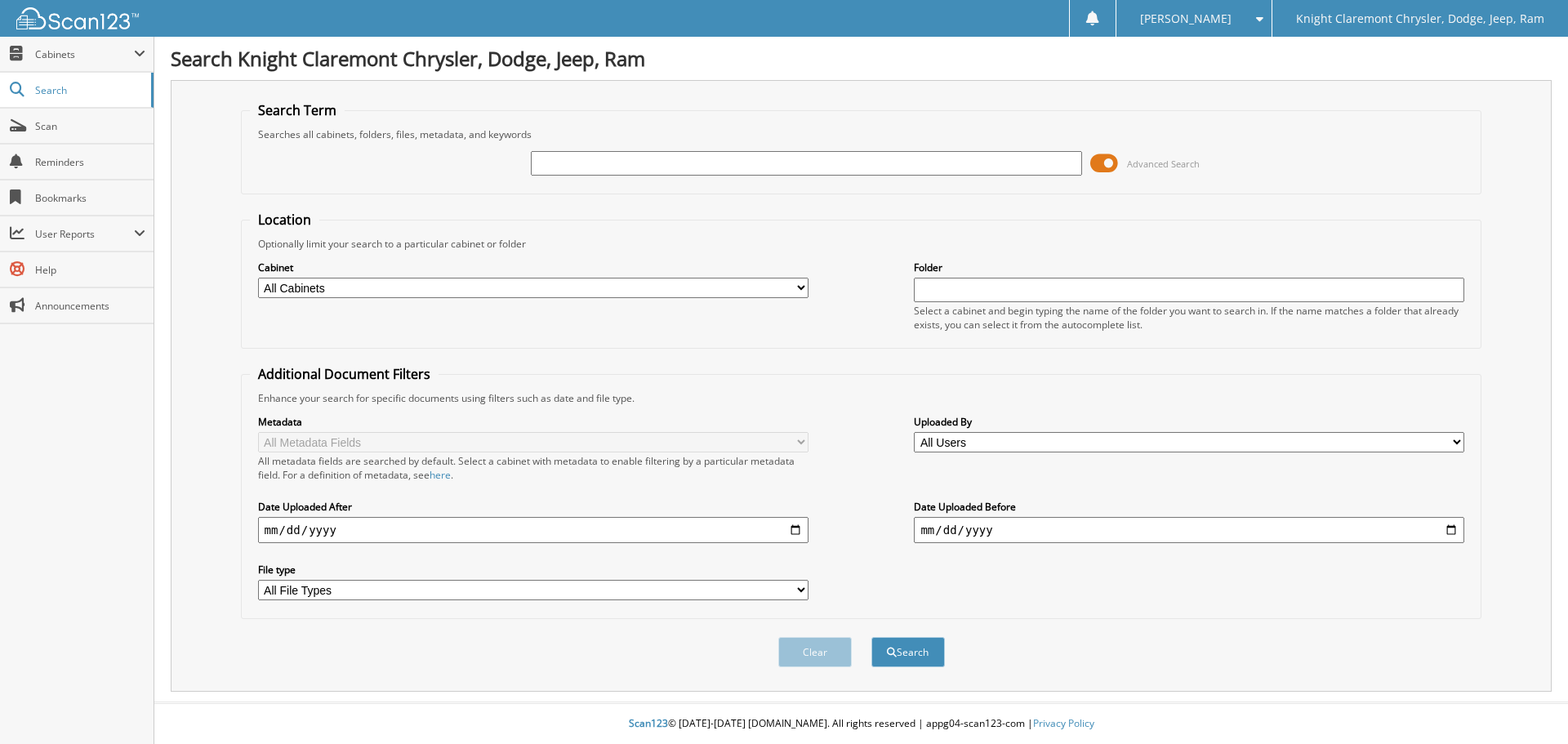
click at [648, 151] on input "text" at bounding box center [806, 164] width 551 height 25
click at [650, 163] on input "text" at bounding box center [806, 164] width 551 height 25
type input "FR3461"
click at [872, 637] on button "Search" at bounding box center [908, 652] width 74 height 30
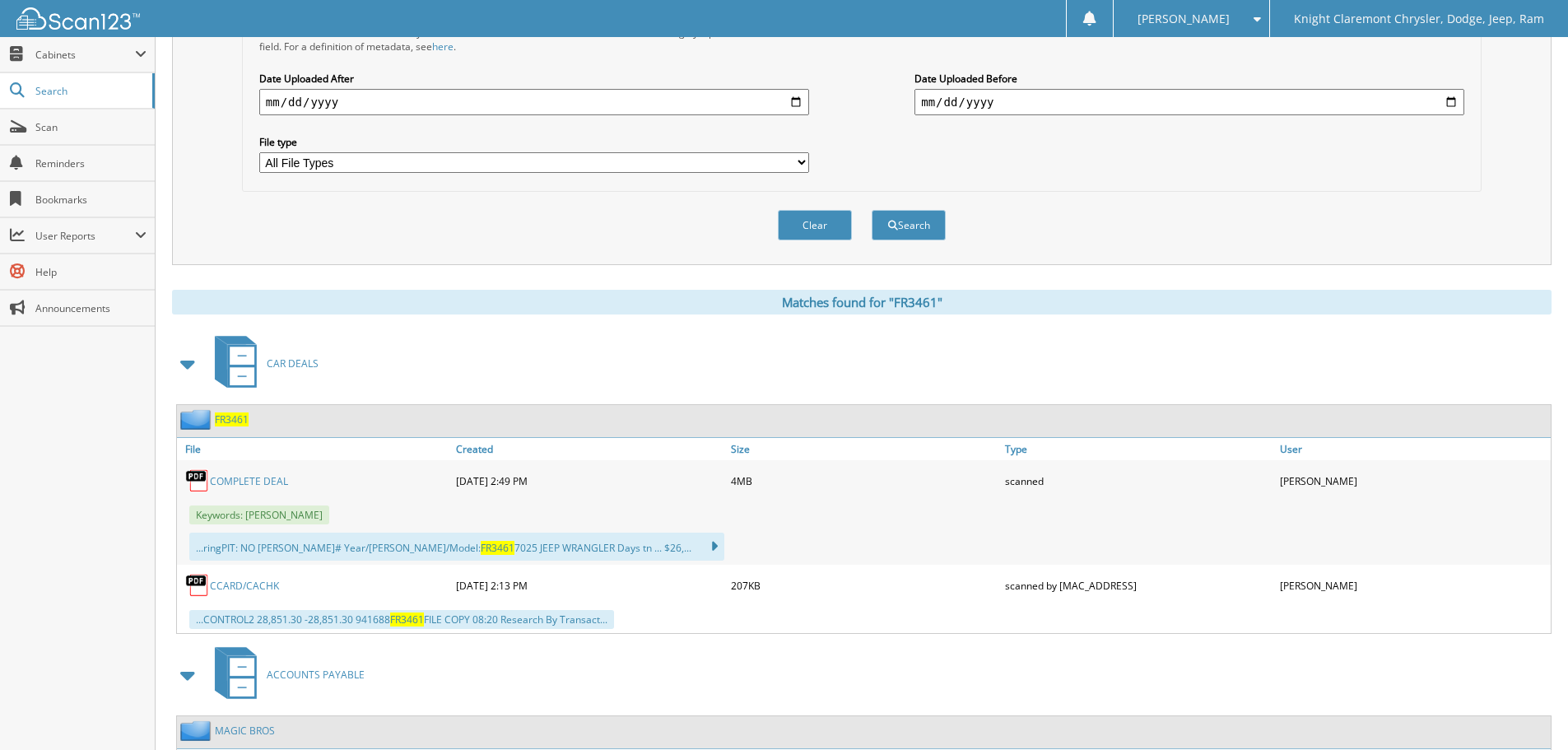
scroll to position [494, 0]
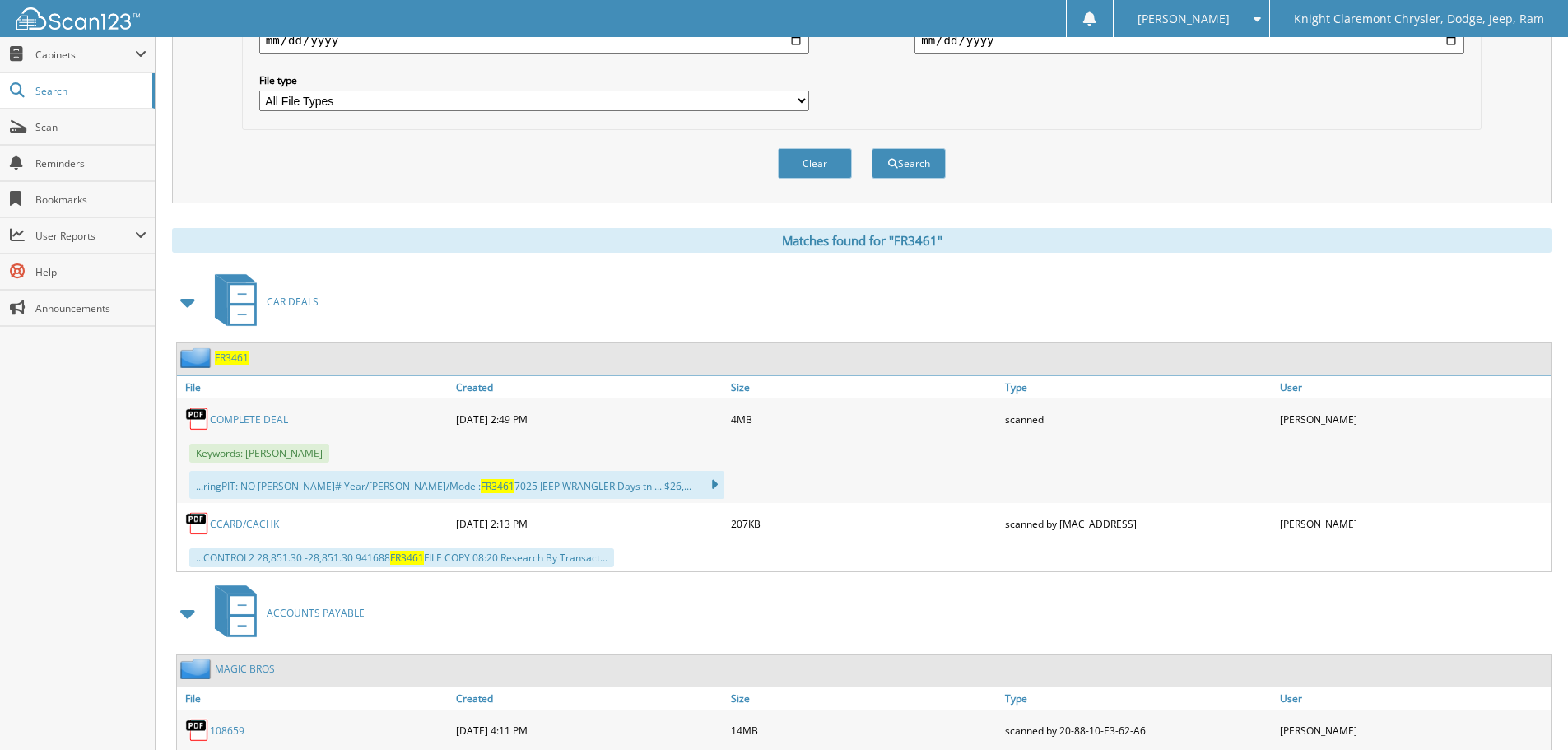
click at [230, 358] on span "FR3461" at bounding box center [231, 357] width 34 height 14
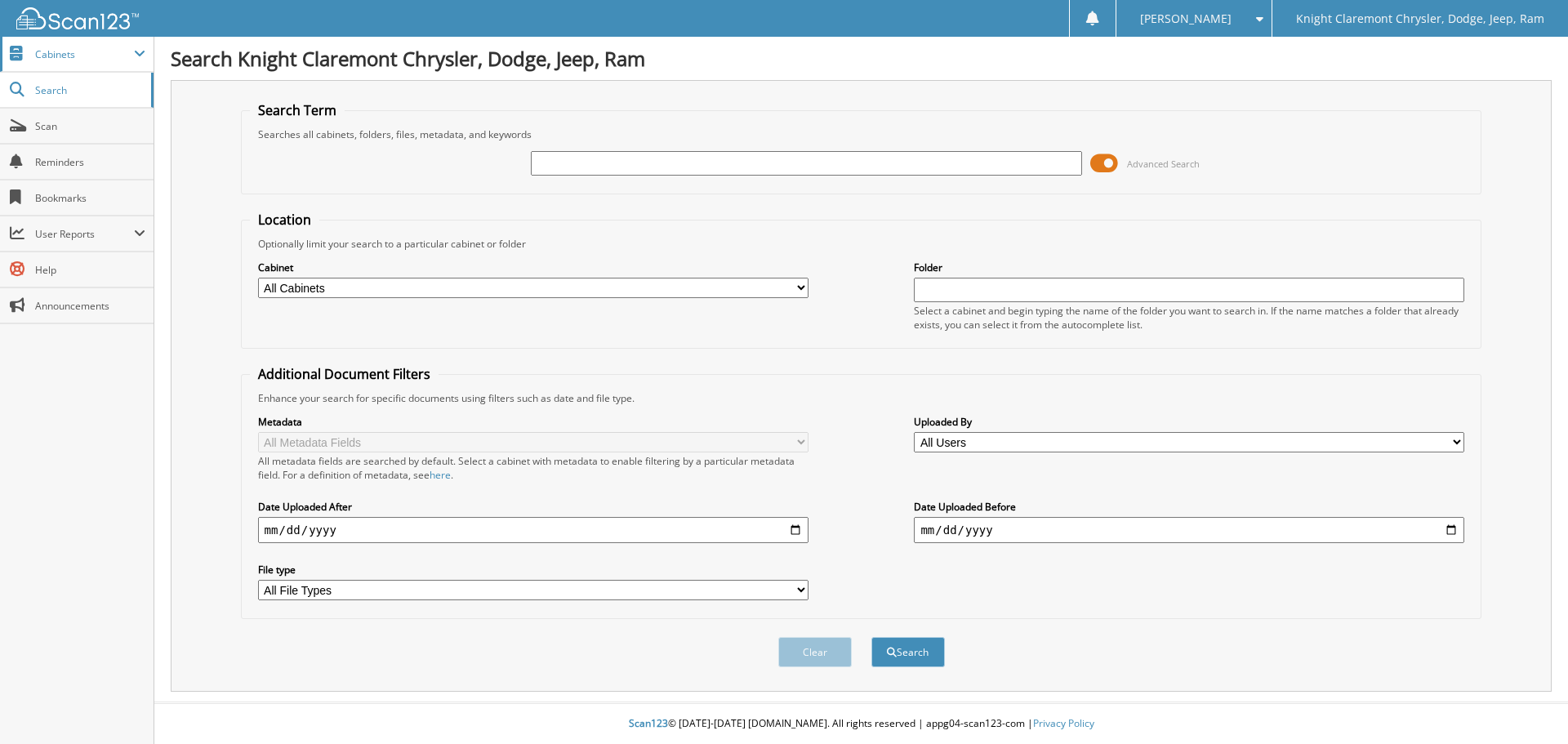
click at [79, 47] on span "Cabinets" at bounding box center [84, 54] width 99 height 14
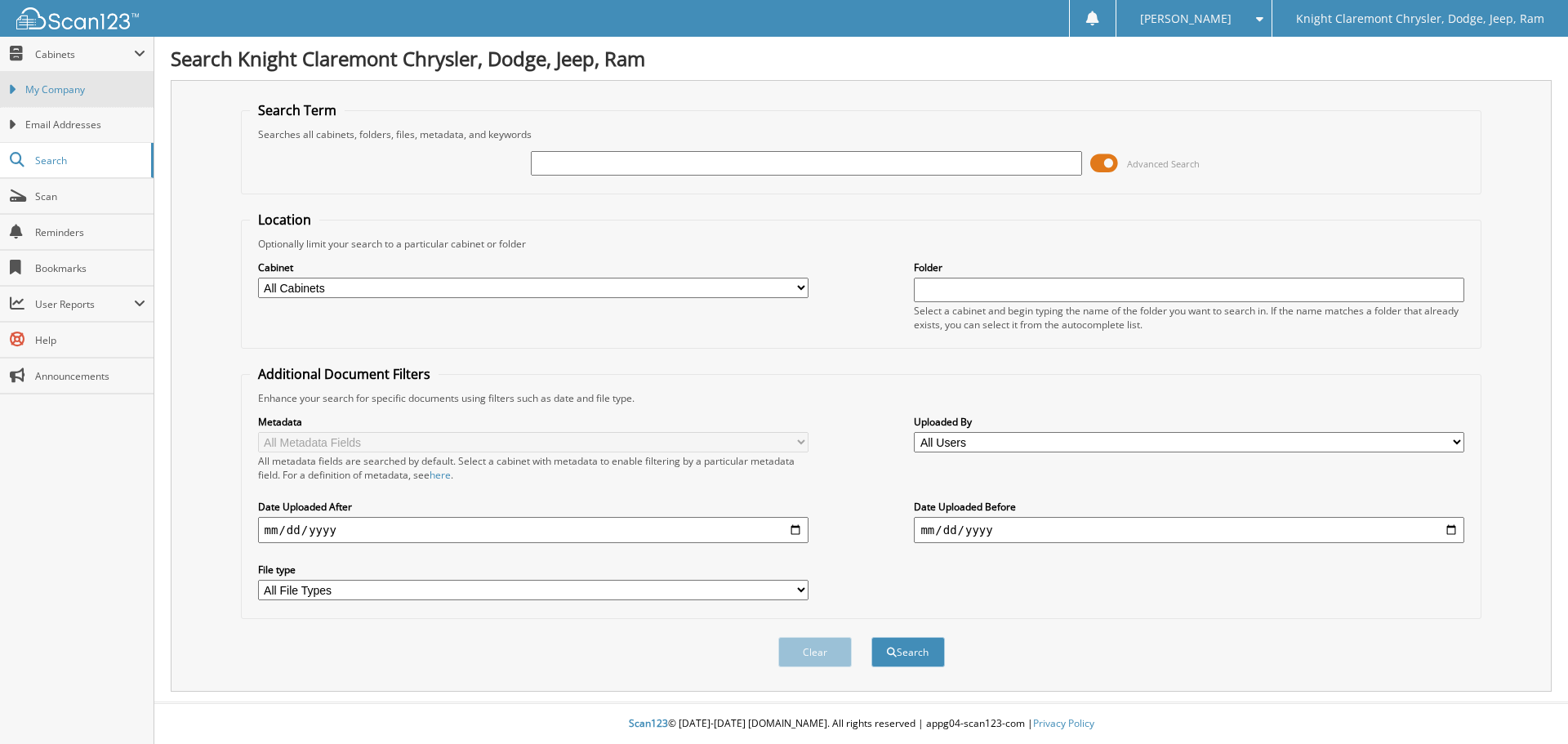
click at [132, 86] on span "My Company" at bounding box center [85, 90] width 120 height 15
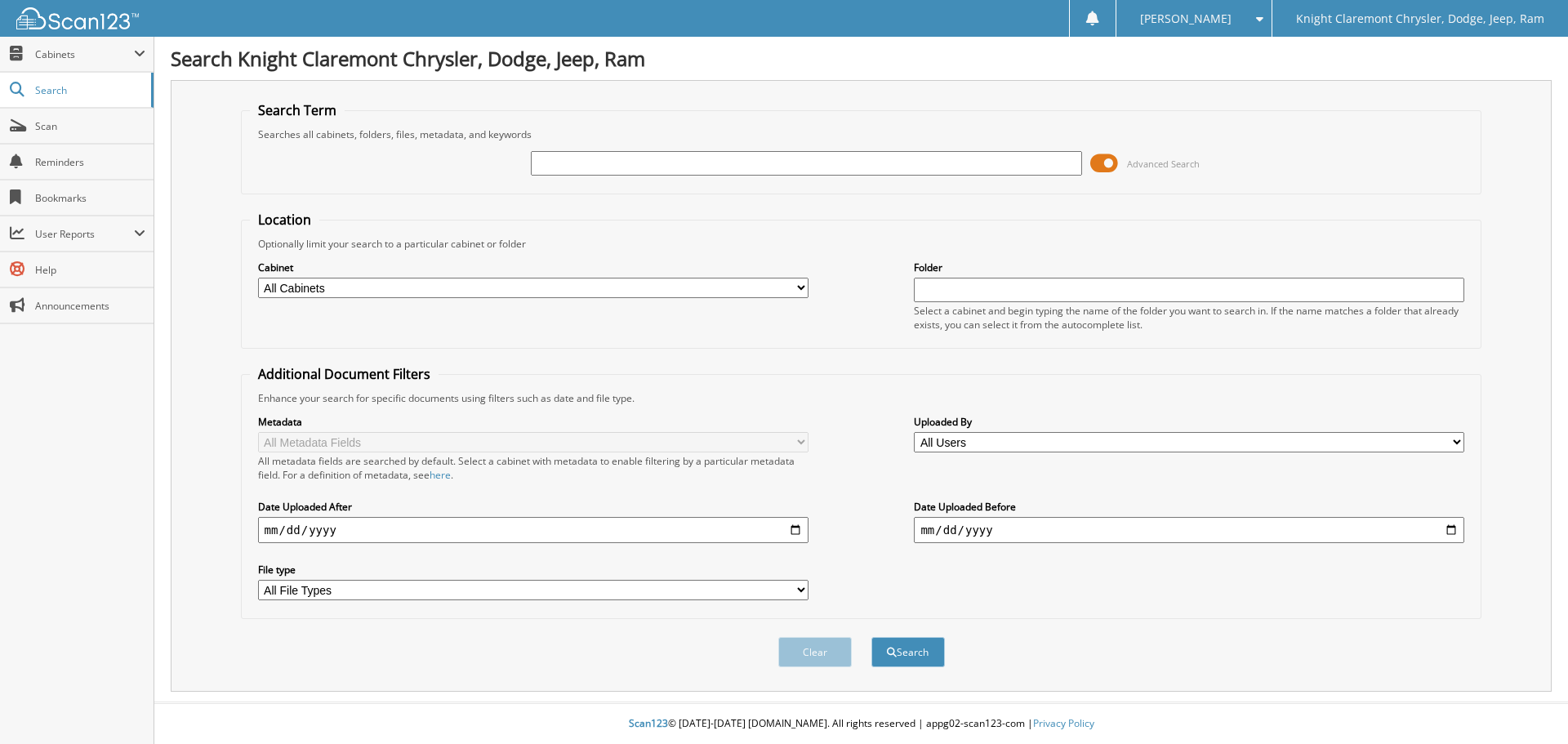
click at [681, 160] on input "text" at bounding box center [806, 164] width 551 height 25
type input "941950"
click at [872, 637] on button "Search" at bounding box center [908, 652] width 74 height 30
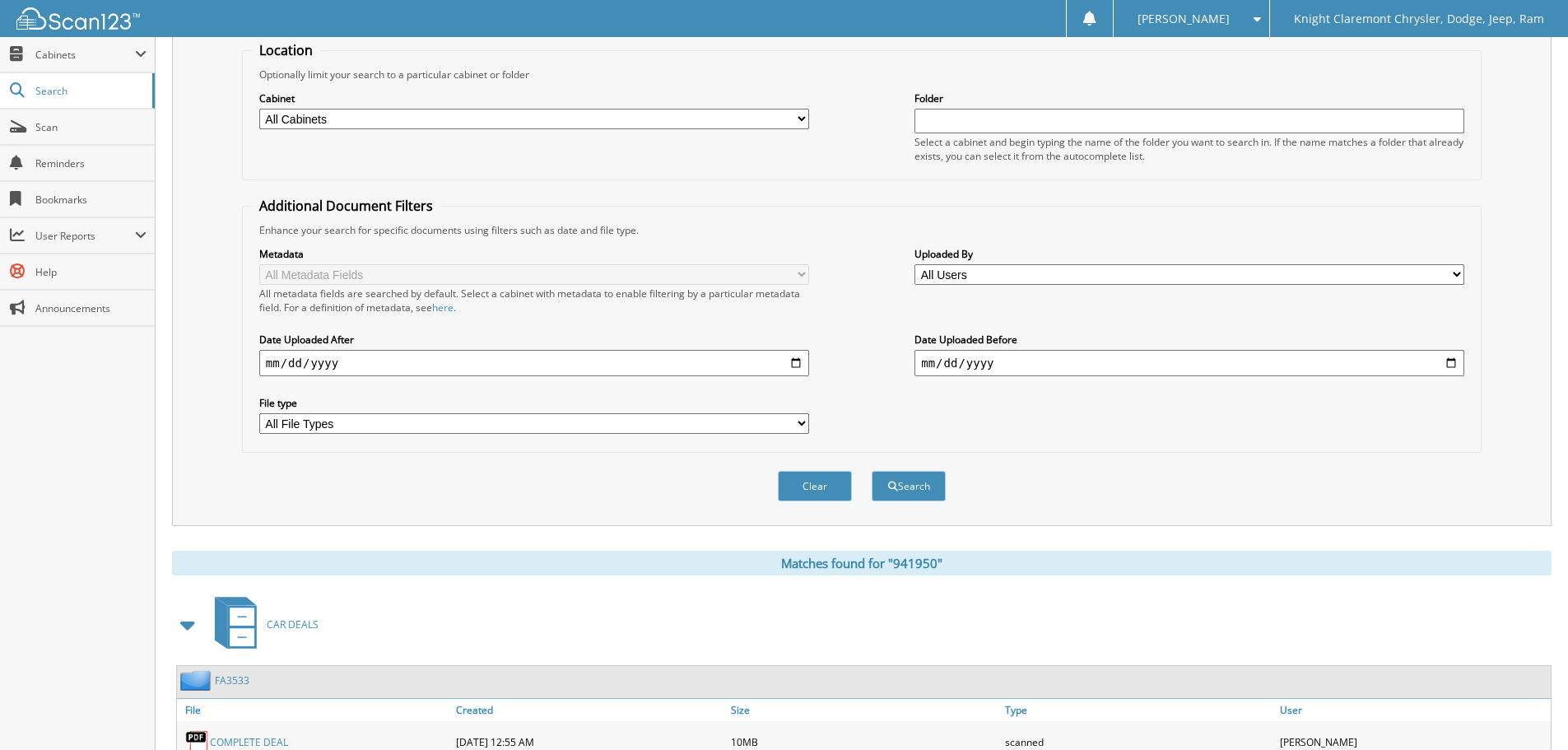
scroll to position [298, 0]
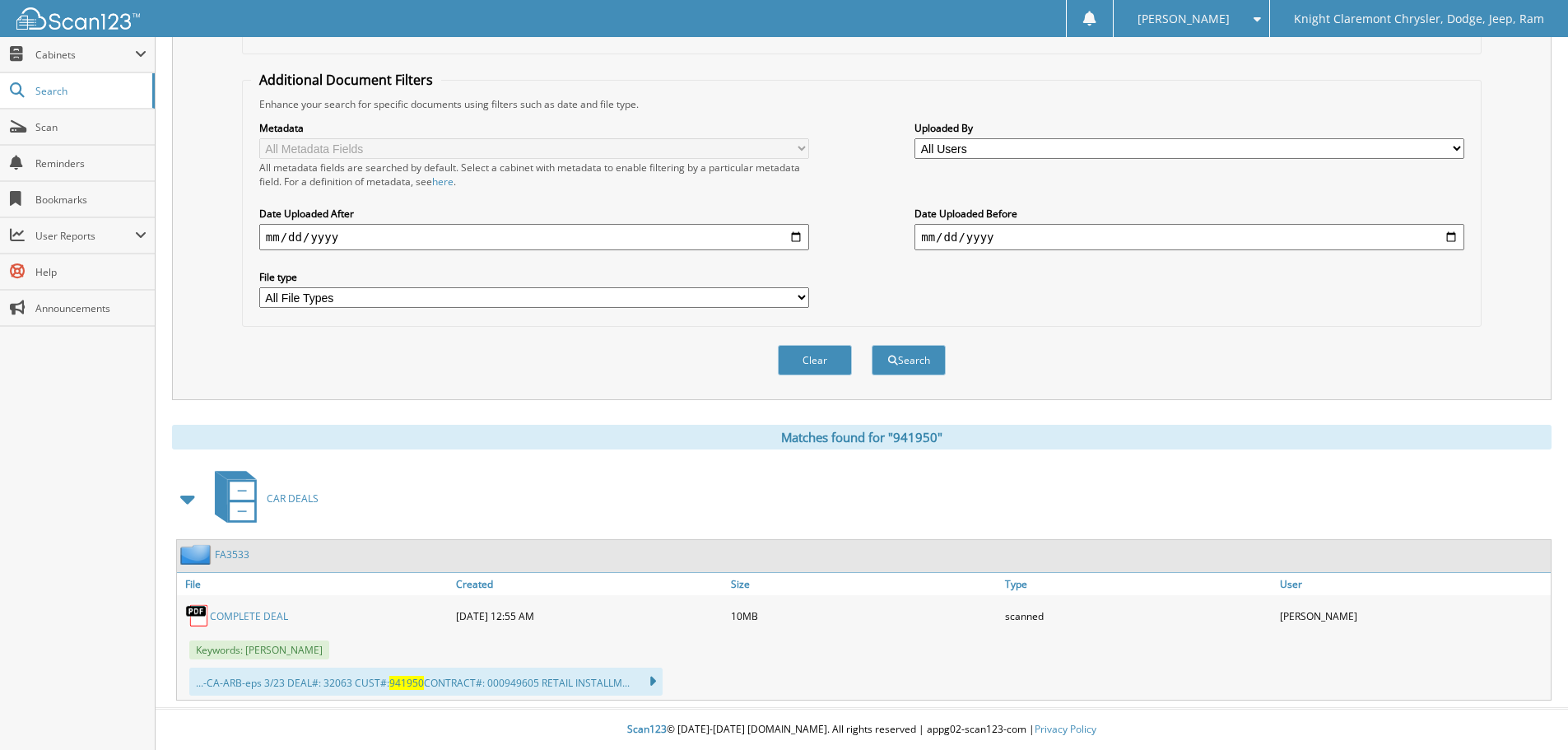
click at [228, 554] on link "FA3533" at bounding box center [232, 554] width 35 height 14
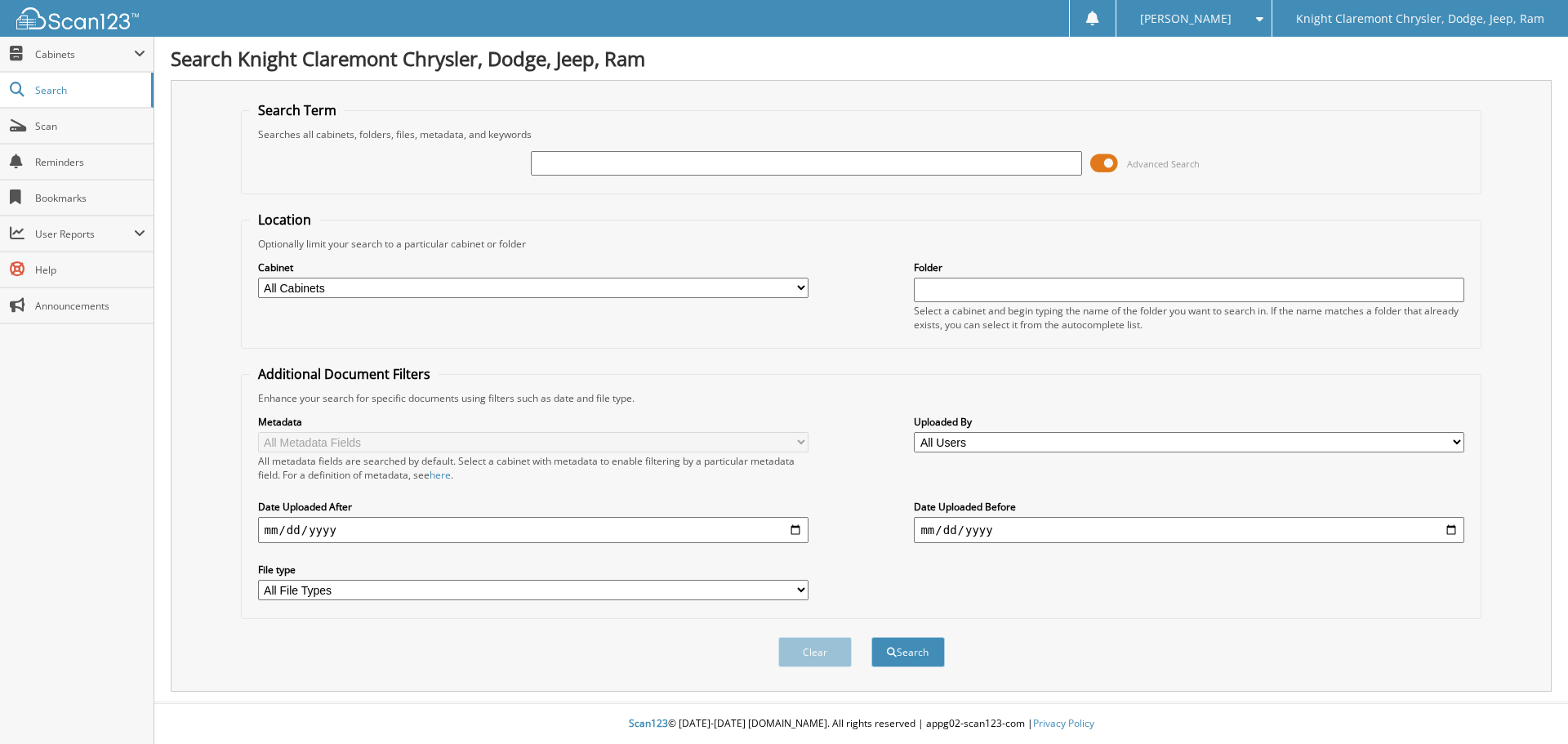
click at [652, 162] on input "text" at bounding box center [806, 164] width 551 height 25
type input "941950"
click at [872, 637] on button "Search" at bounding box center [908, 652] width 74 height 30
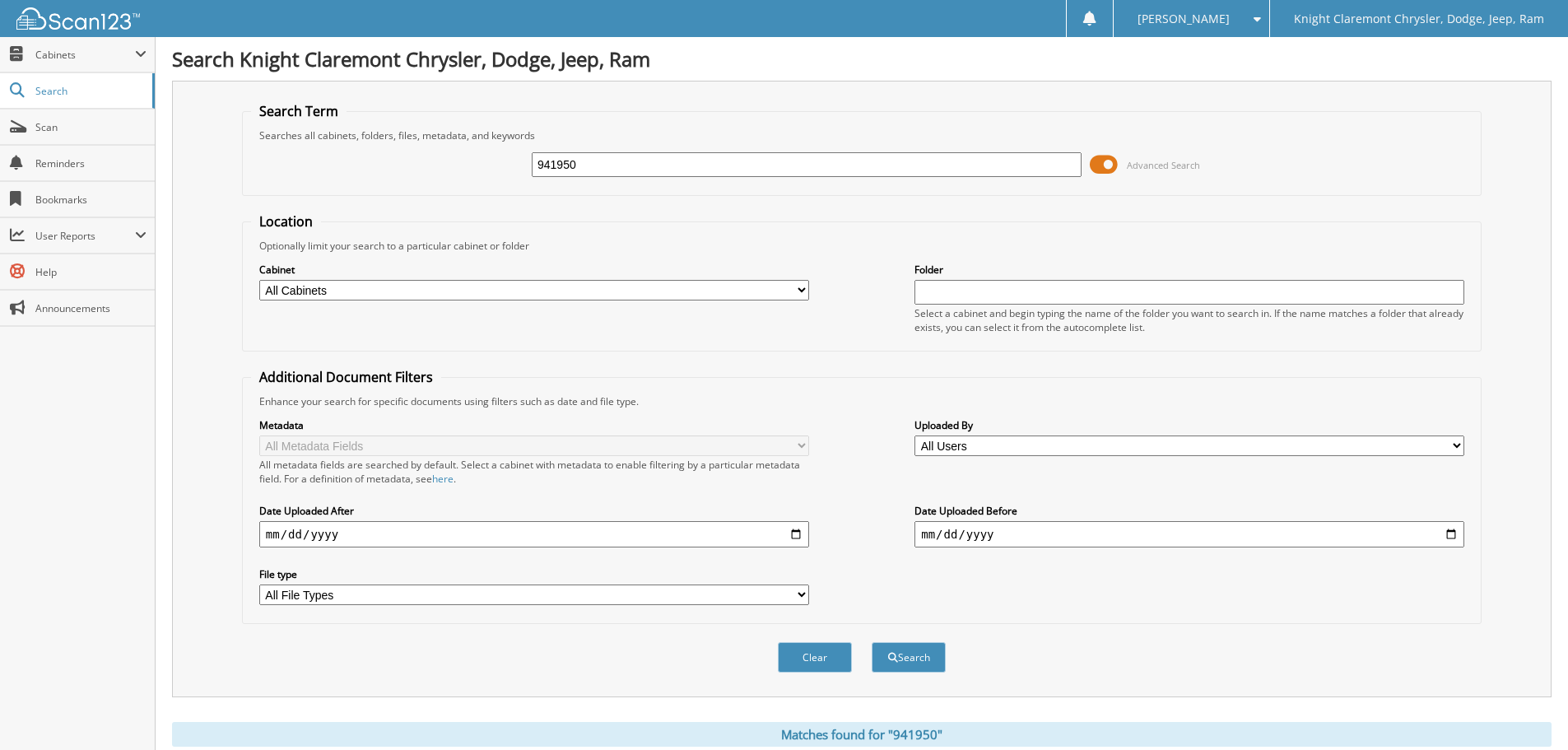
drag, startPoint x: 614, startPoint y: 162, endPoint x: 507, endPoint y: 168, distance: 107.2
click at [507, 168] on div "941950 Advanced Search" at bounding box center [861, 165] width 1222 height 45
type input "32063"
click at [872, 642] on button "Search" at bounding box center [909, 657] width 74 height 31
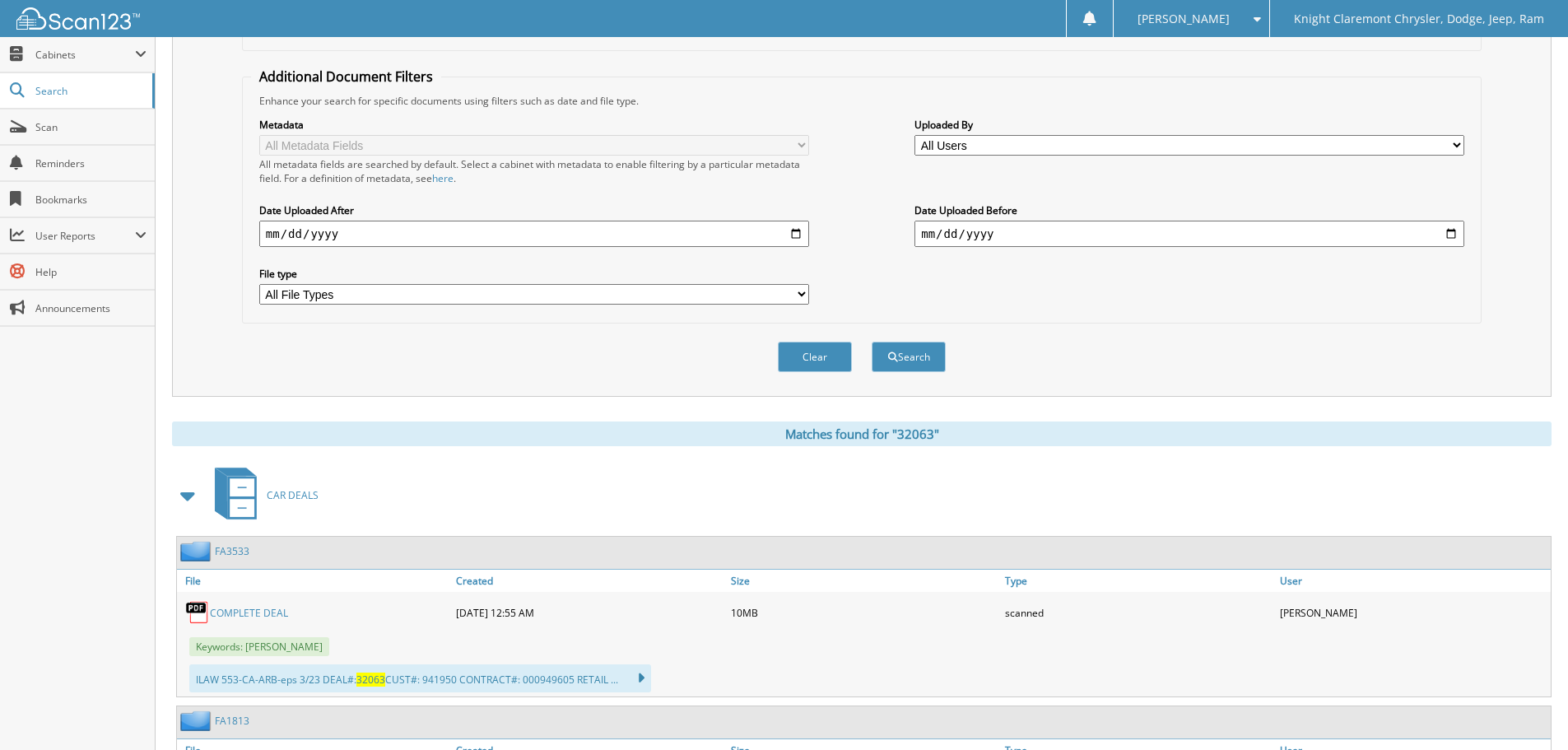
scroll to position [329, 0]
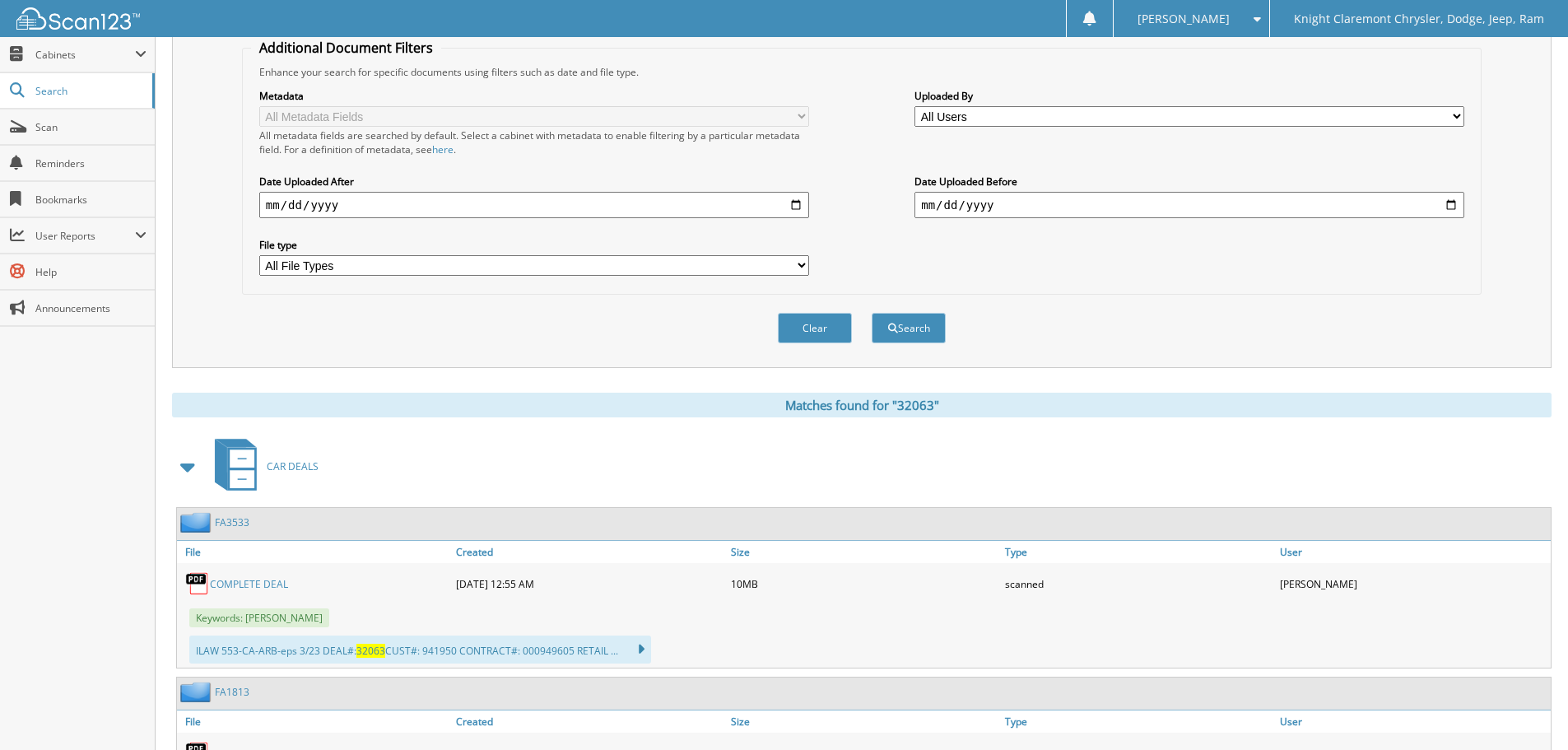
click at [526, 447] on div "CAR DEALS" at bounding box center [862, 466] width 1380 height 65
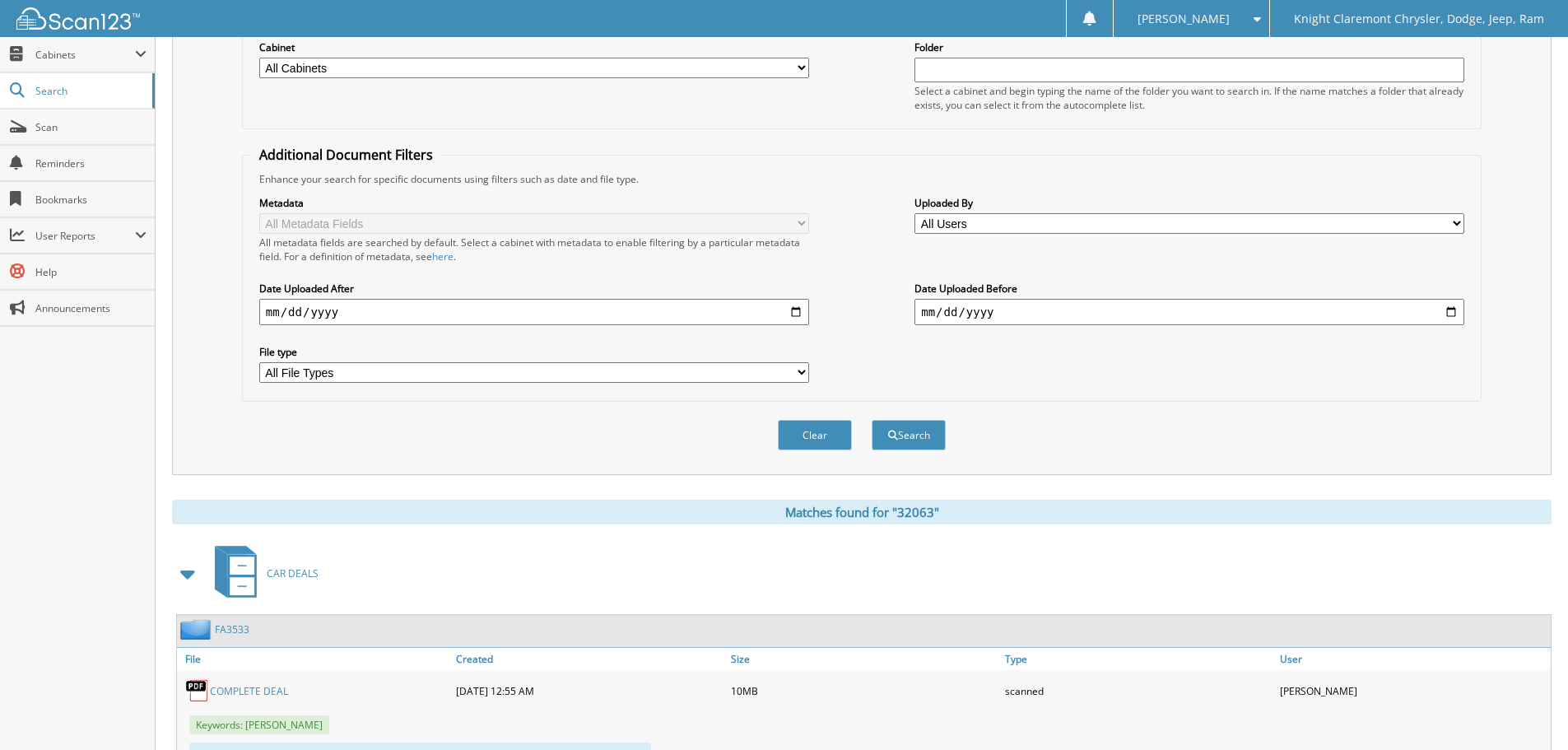
scroll to position [0, 0]
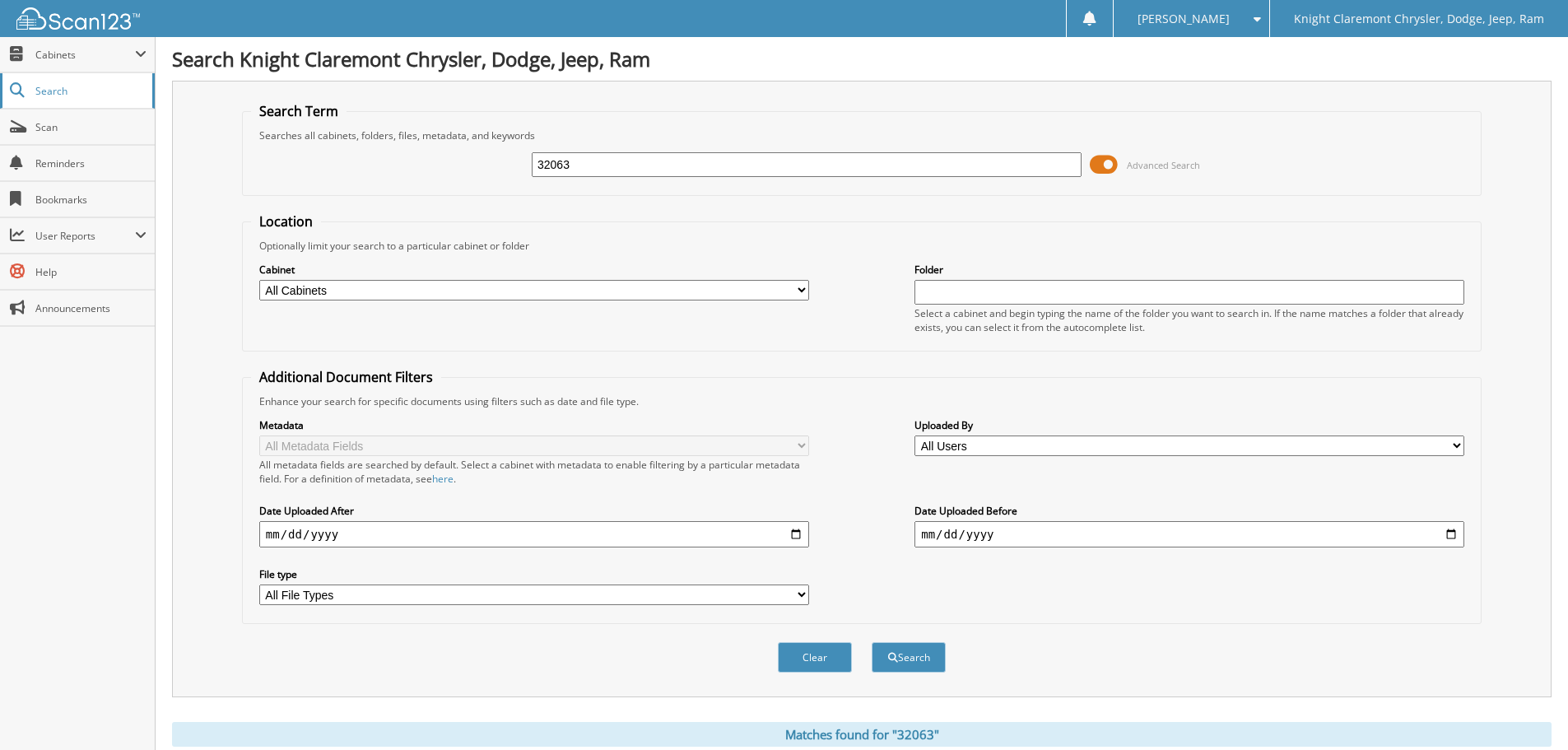
click at [88, 86] on span "Search" at bounding box center [90, 91] width 109 height 14
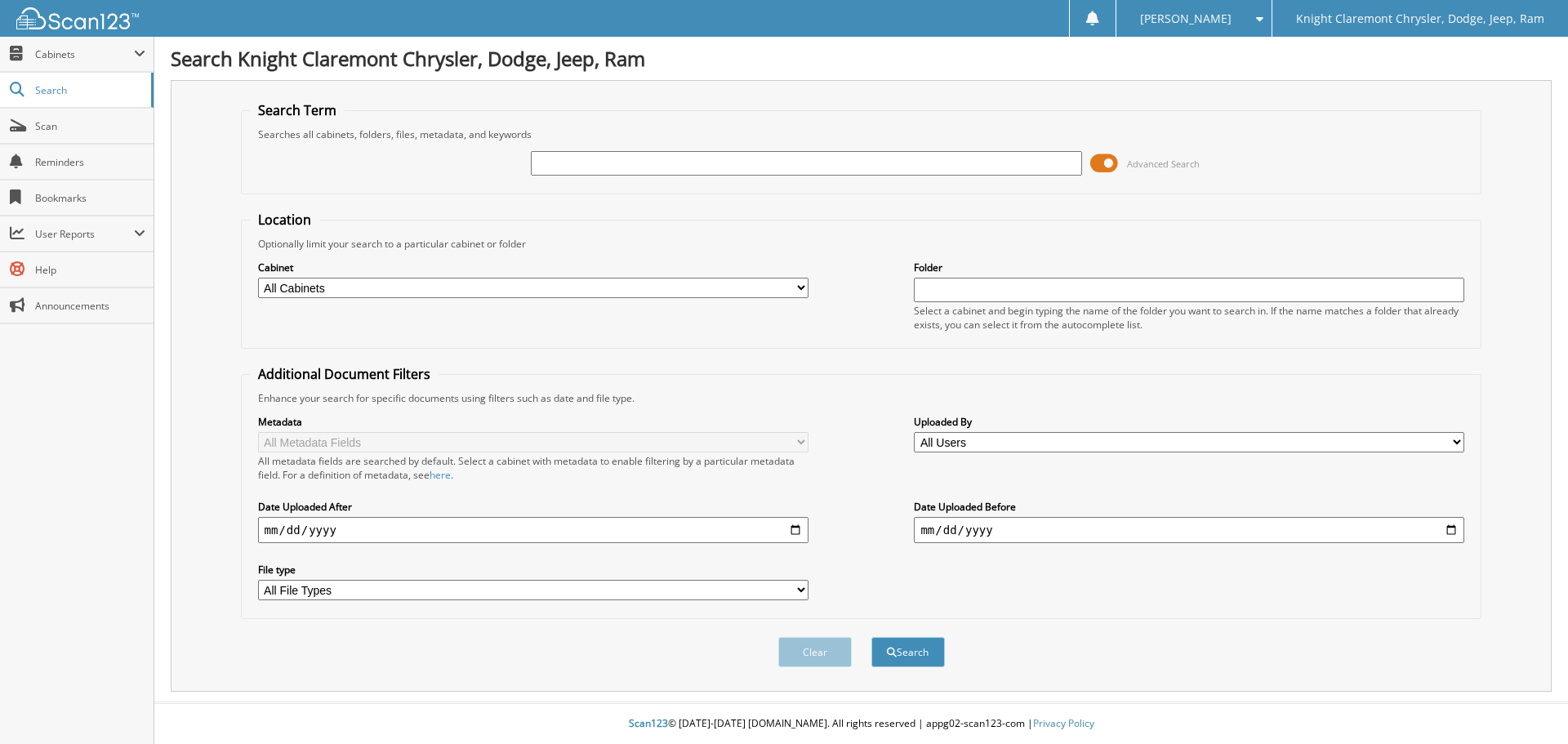
click at [512, 171] on html "[PERSON_NAME] Settings Logout Knight Claremont Chrysler, Dodge, Jeep, Ram Close…" at bounding box center [784, 372] width 1568 height 744
type input "G"
type input "FA3594"
click at [872, 637] on button "Search" at bounding box center [908, 652] width 74 height 30
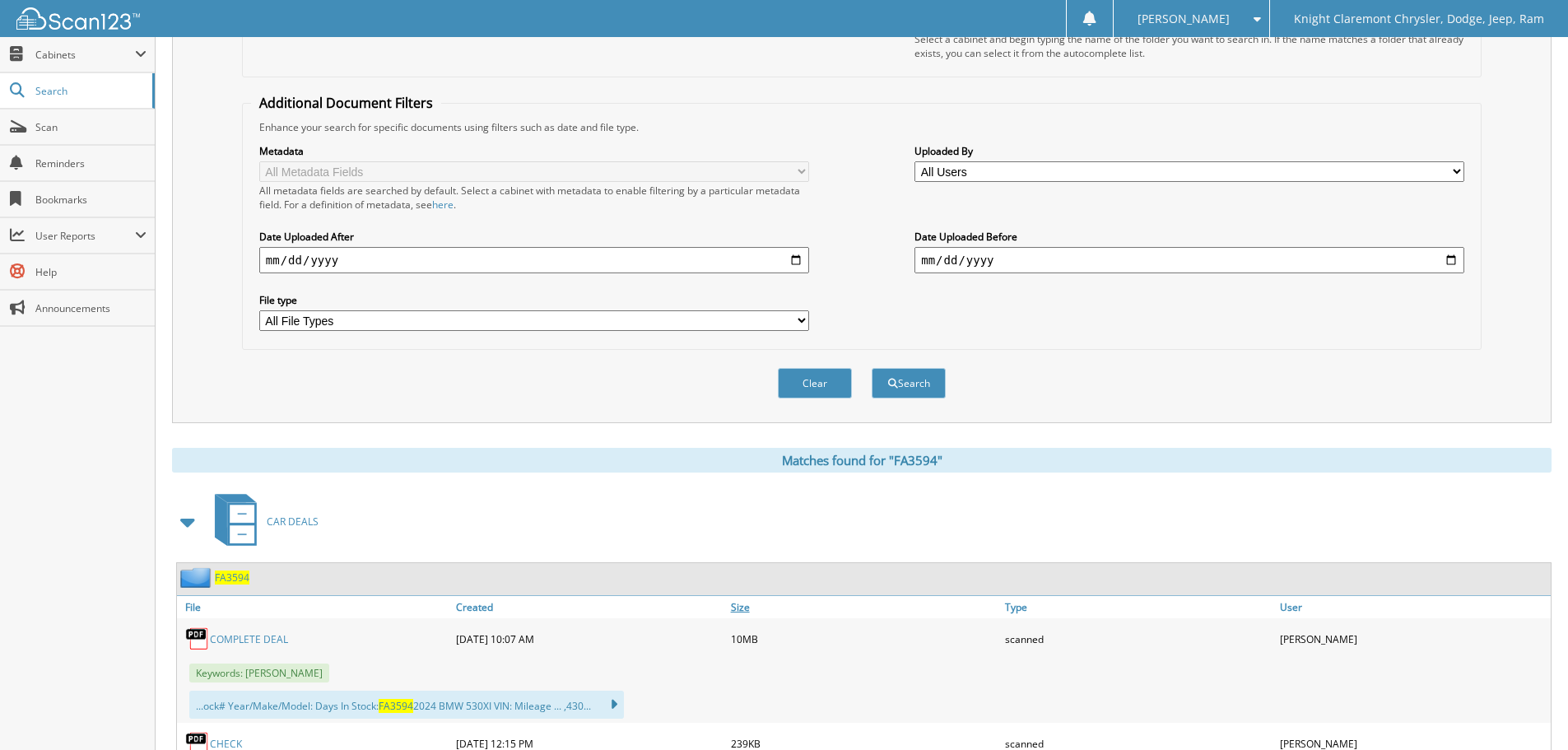
scroll to position [412, 0]
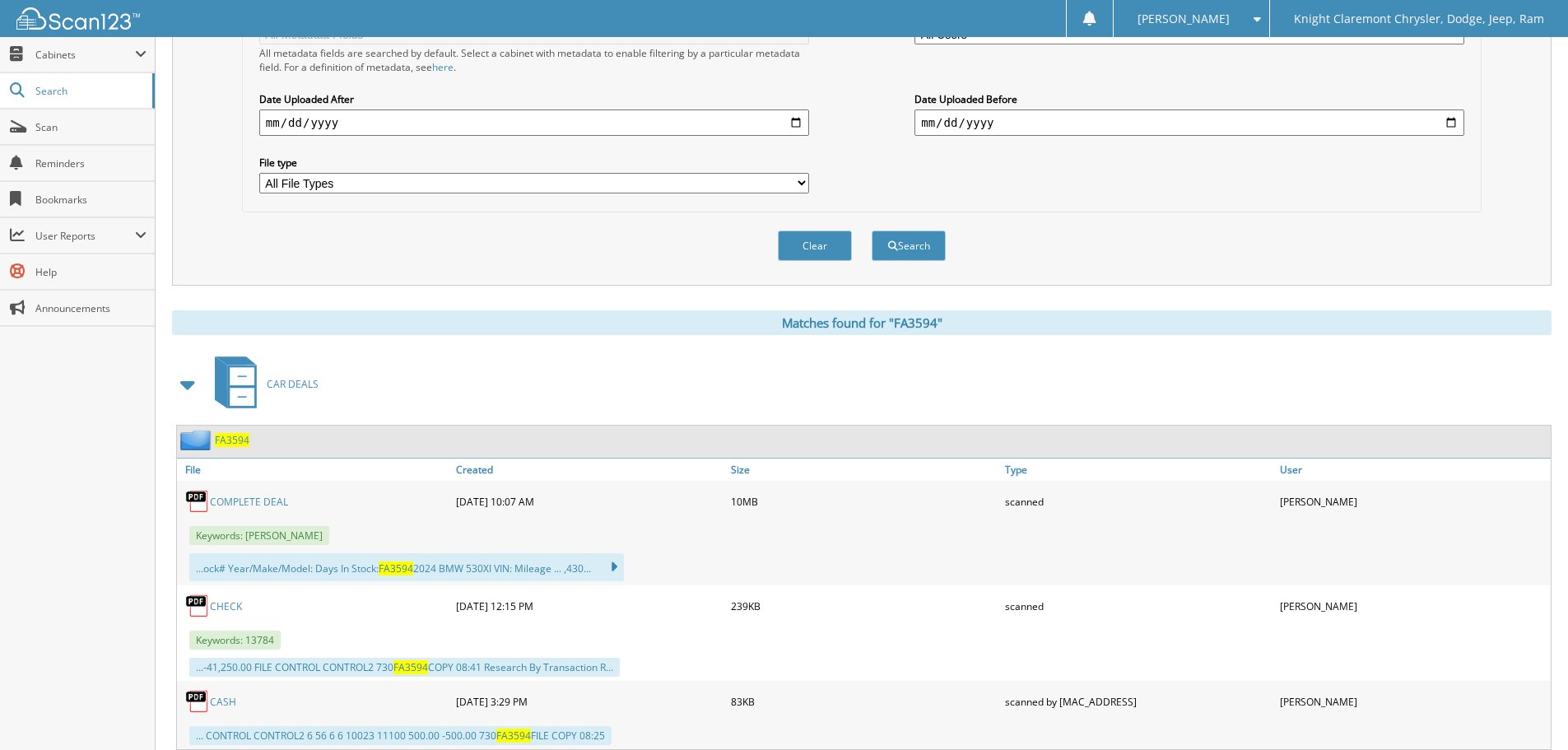
click at [231, 440] on span "FA3594" at bounding box center [232, 440] width 35 height 14
